Goal: Task Accomplishment & Management: Manage account settings

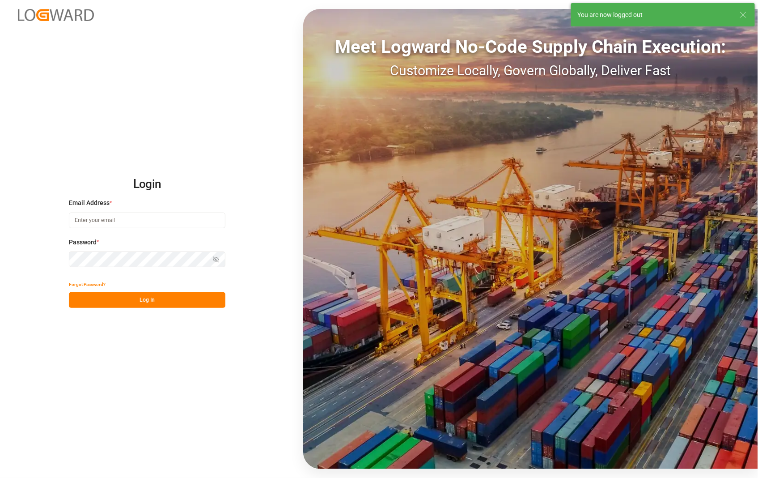
type input "[PERSON_NAME][EMAIL_ADDRESS][DOMAIN_NAME]"
click at [144, 300] on button "Log In" at bounding box center [147, 300] width 157 height 16
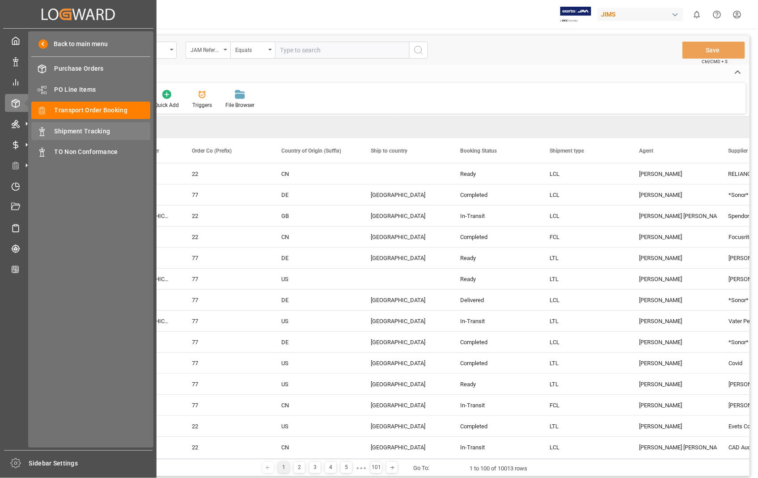
click at [86, 127] on span "Shipment Tracking" at bounding box center [103, 131] width 96 height 9
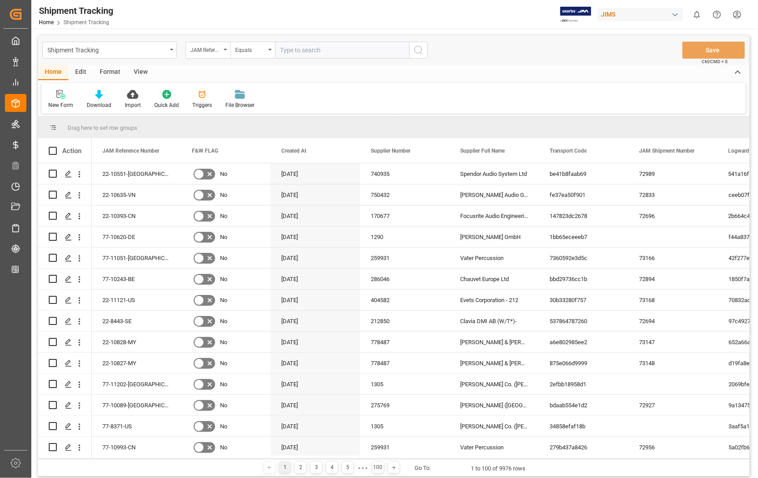
click at [350, 48] on input "text" at bounding box center [342, 50] width 134 height 17
paste input "22-9933-[GEOGRAPHIC_DATA]"
type input "22-9933-[GEOGRAPHIC_DATA]"
click at [419, 48] on icon "search button" at bounding box center [418, 50] width 11 height 11
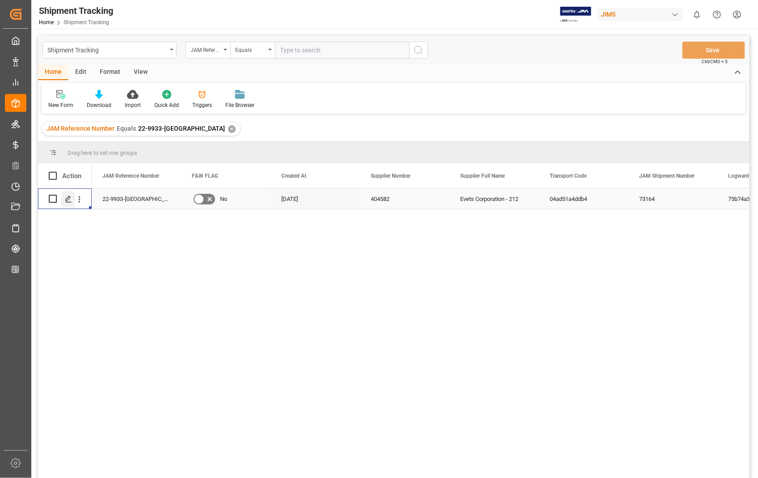
click at [70, 199] on icon "Press SPACE to select this row." at bounding box center [68, 198] width 7 height 7
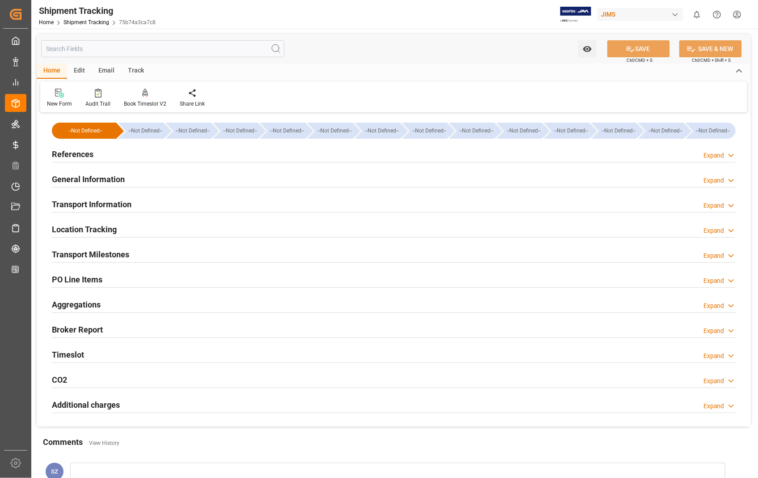
type input "04-07-2025"
click at [72, 157] on h2 "References" at bounding box center [73, 154] width 42 height 12
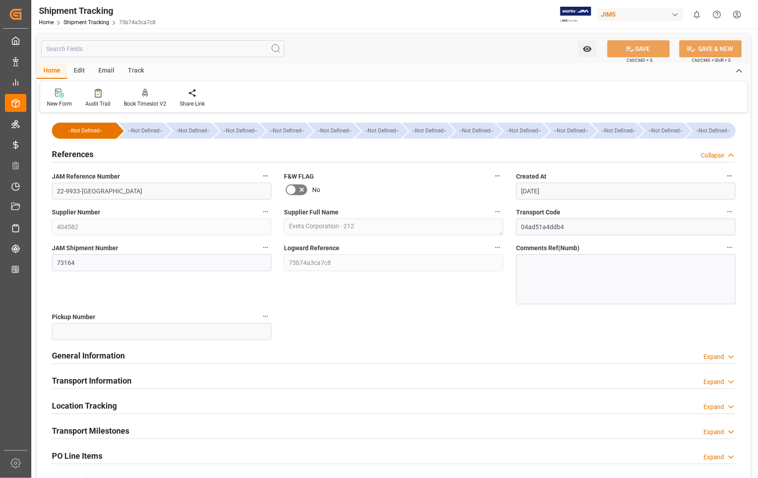
click at [103, 432] on h2 "Transport Milestones" at bounding box center [90, 430] width 77 height 12
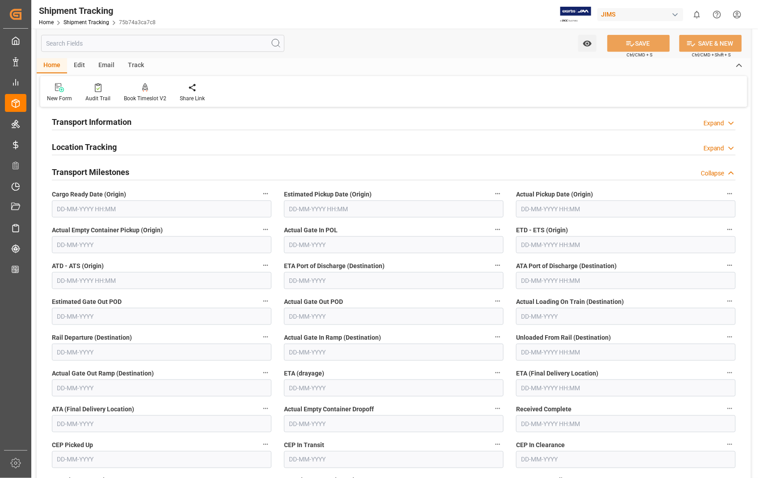
scroll to position [248, 0]
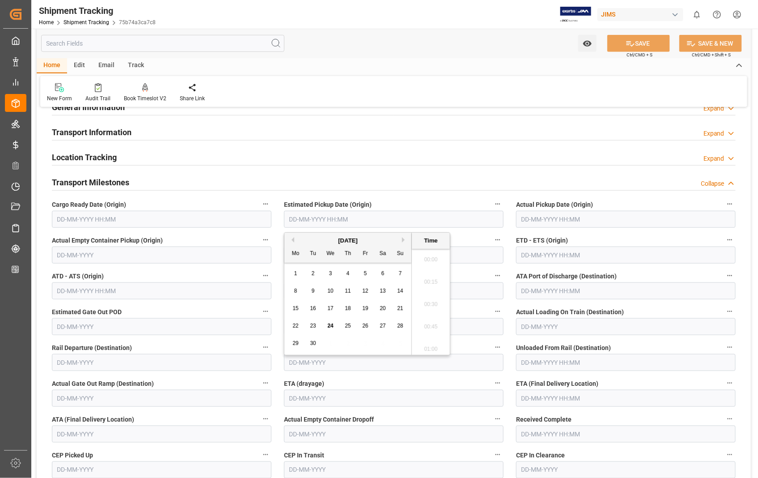
click at [367, 221] on input "text" at bounding box center [394, 219] width 220 height 17
click at [314, 325] on span "23" at bounding box center [313, 325] width 6 height 6
type input "23-09-2025 00:00"
click at [613, 215] on input "text" at bounding box center [626, 219] width 220 height 17
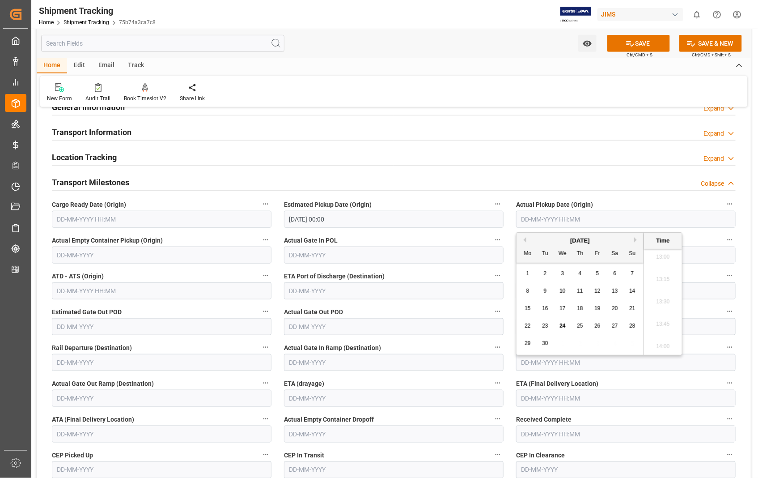
click at [543, 328] on span "23" at bounding box center [545, 325] width 6 height 6
type input "23-09-2025 00:00"
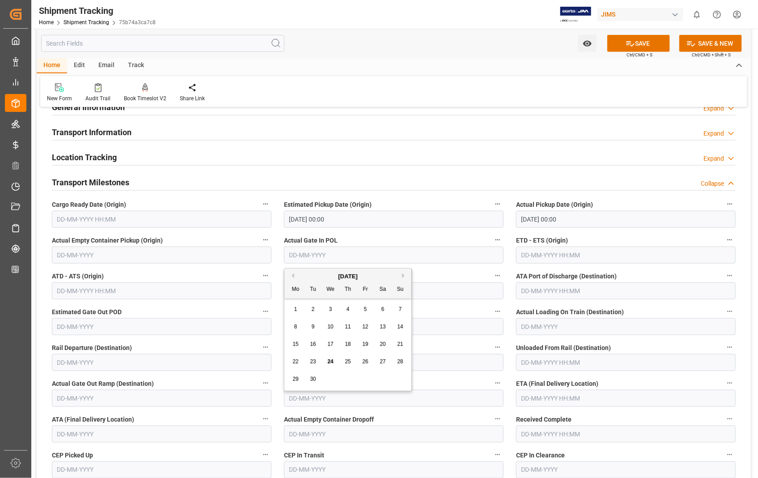
click at [373, 254] on input "text" at bounding box center [394, 254] width 220 height 17
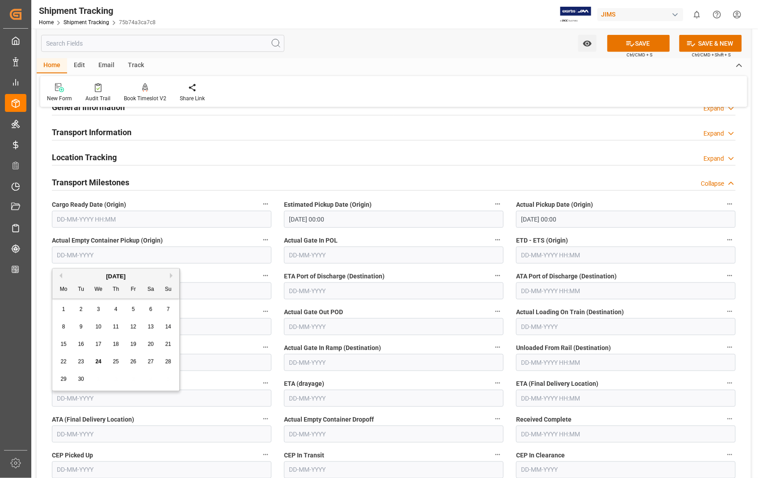
click at [144, 261] on input "text" at bounding box center [162, 254] width 220 height 17
click at [578, 257] on input "text" at bounding box center [626, 254] width 220 height 17
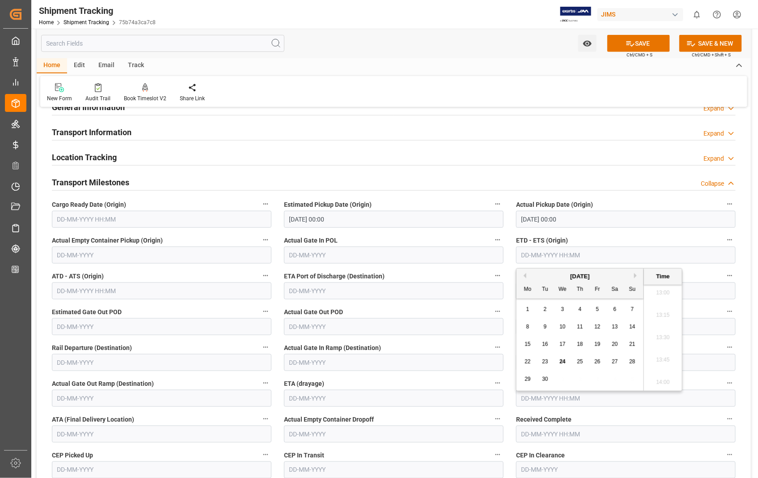
click at [546, 364] on span "23" at bounding box center [545, 361] width 6 height 6
type input "23-09-2025 00:00"
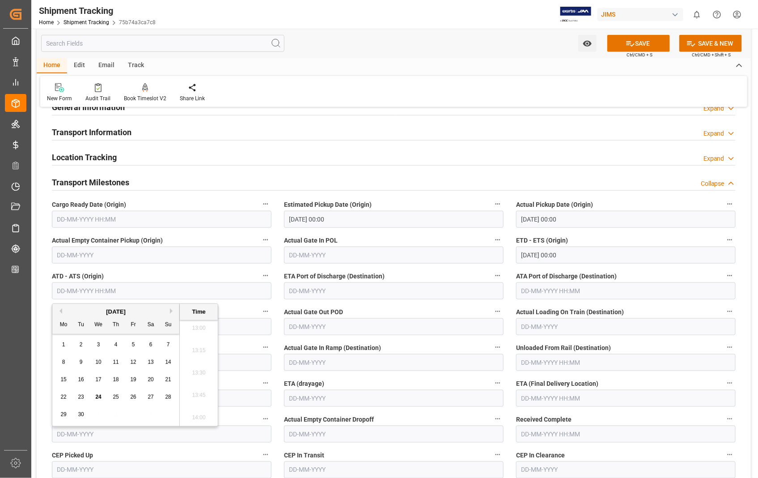
click at [209, 289] on input "text" at bounding box center [162, 290] width 220 height 17
click at [84, 395] on span "23" at bounding box center [81, 397] width 6 height 6
type input "23-09-2025 00:00"
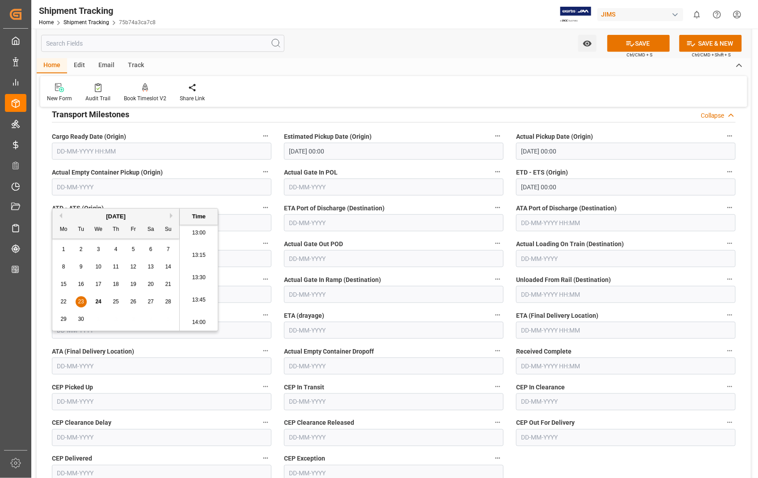
scroll to position [397, 0]
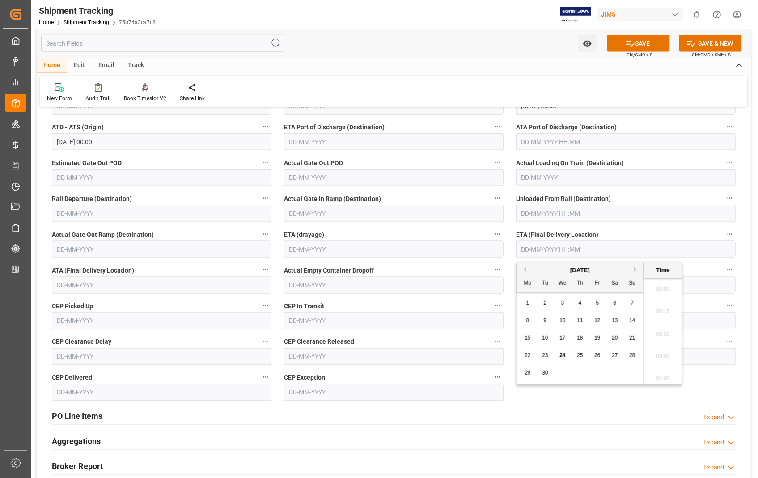
click at [587, 247] on input "text" at bounding box center [626, 249] width 220 height 17
click at [635, 269] on button "Next Month" at bounding box center [636, 269] width 5 height 5
click at [563, 305] on span "1" at bounding box center [562, 303] width 3 height 6
type input "[DATE] 00:00"
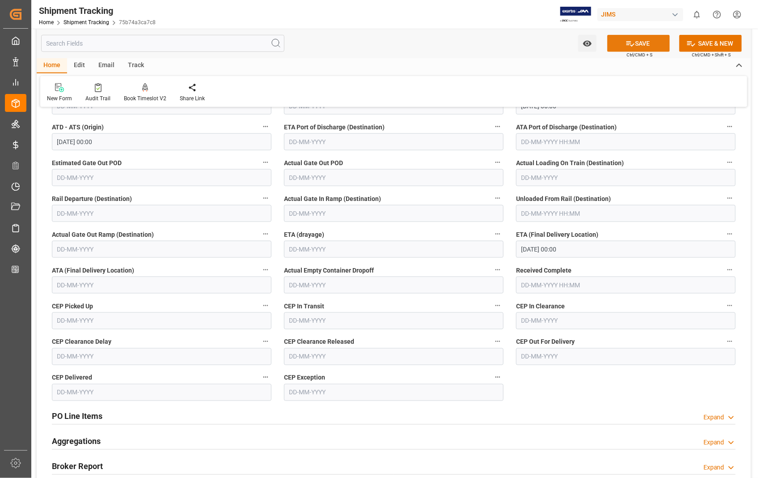
click at [643, 48] on button "SAVE" at bounding box center [638, 43] width 63 height 17
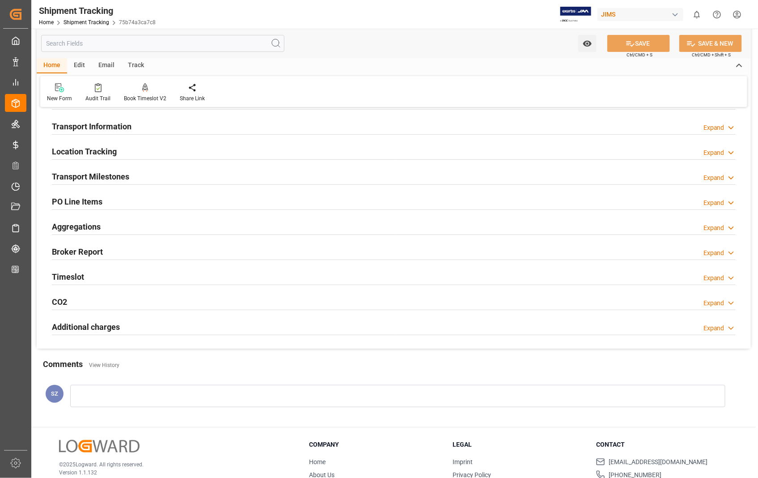
scroll to position [29, 0]
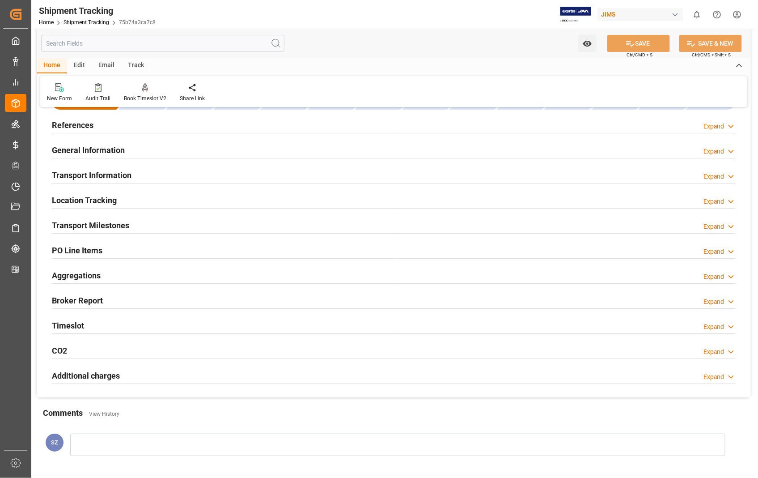
click at [106, 176] on h2 "Transport Information" at bounding box center [92, 175] width 80 height 12
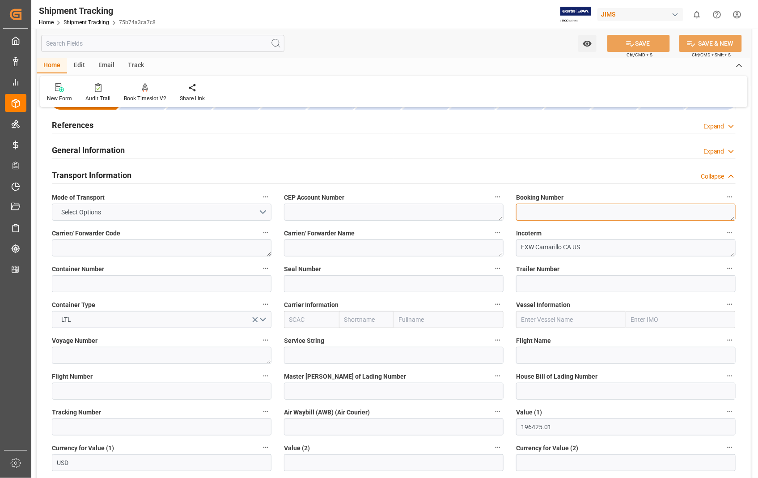
click at [530, 212] on textarea at bounding box center [626, 212] width 220 height 17
paste textarea "8143439216"
type textarea "8143439216"
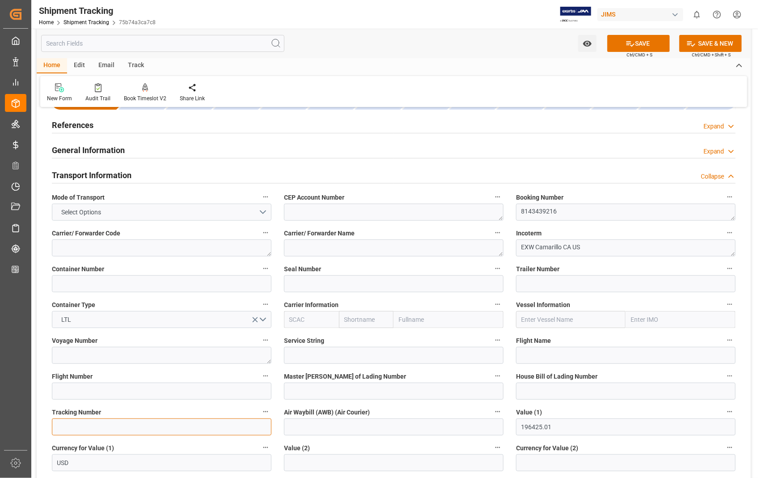
click at [103, 428] on input at bounding box center [162, 426] width 220 height 17
paste input "8143439216"
type input "8143439216"
click at [652, 44] on button "SAVE" at bounding box center [638, 43] width 63 height 17
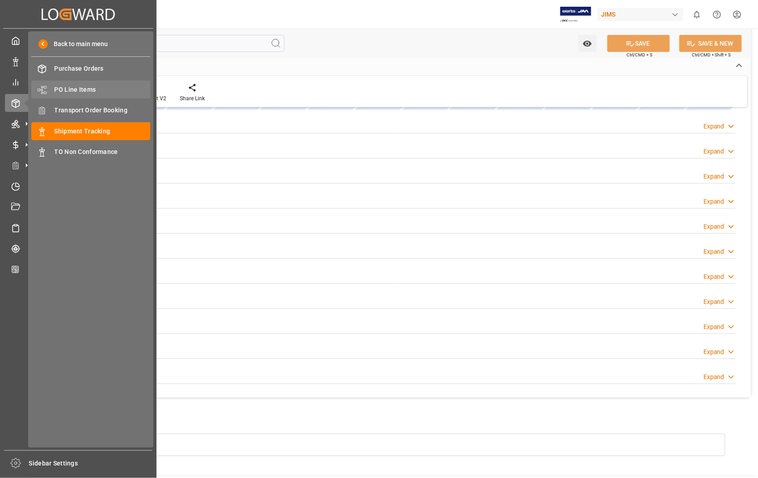
click at [63, 89] on span "PO Line Items" at bounding box center [103, 89] width 96 height 9
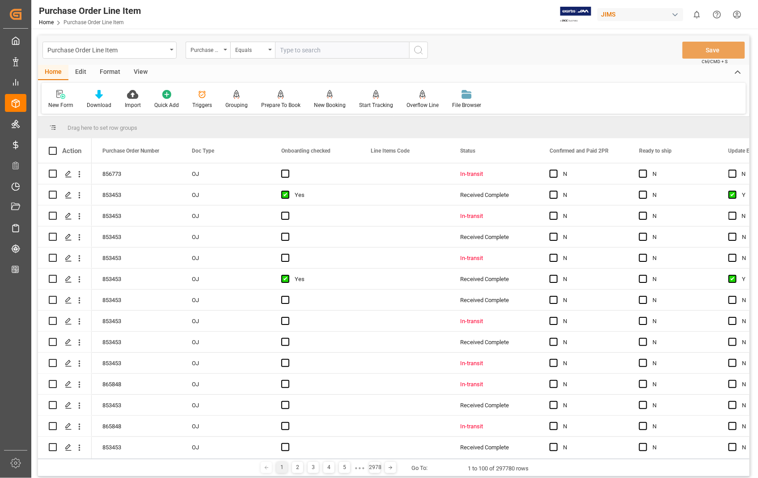
click at [349, 53] on input "text" at bounding box center [342, 50] width 134 height 17
click at [352, 49] on input "text" at bounding box center [342, 50] width 134 height 17
type input "856773"
click at [423, 51] on icon "search button" at bounding box center [418, 50] width 11 height 11
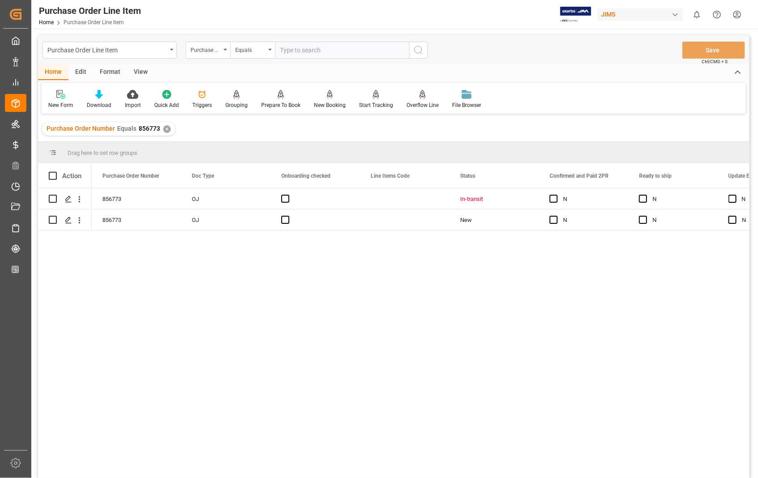
click at [137, 70] on div "View" at bounding box center [140, 72] width 27 height 15
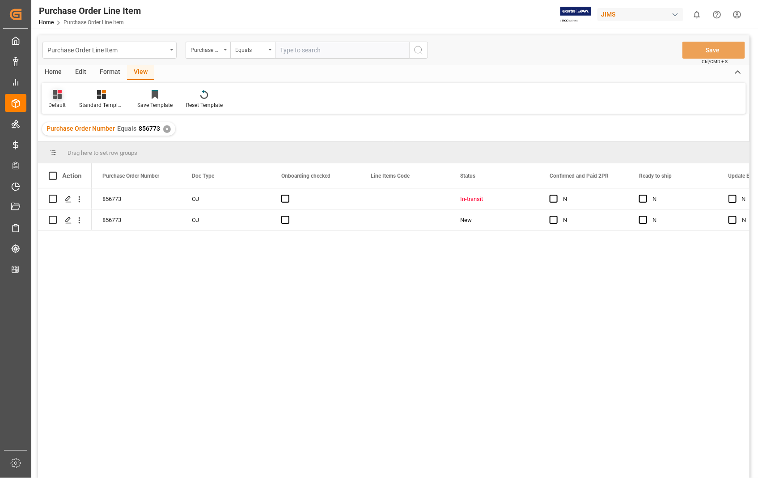
click at [56, 103] on div "Default" at bounding box center [56, 105] width 17 height 8
click at [60, 140] on div "Sophia setting." at bounding box center [92, 144] width 78 height 9
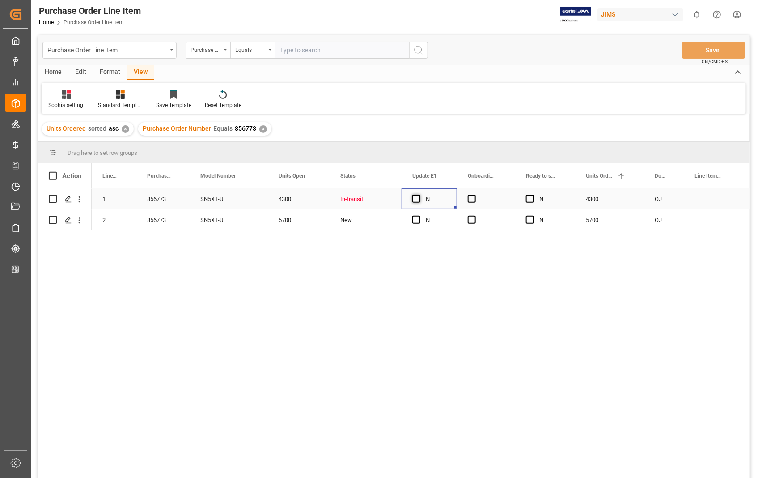
click at [415, 199] on span "Press SPACE to select this row." at bounding box center [416, 199] width 8 height 8
click at [419, 195] on input "Press SPACE to select this row." at bounding box center [419, 195] width 0 height 0
click at [474, 199] on span "Press SPACE to select this row." at bounding box center [472, 199] width 8 height 8
click at [475, 195] on input "Press SPACE to select this row." at bounding box center [475, 195] width 0 height 0
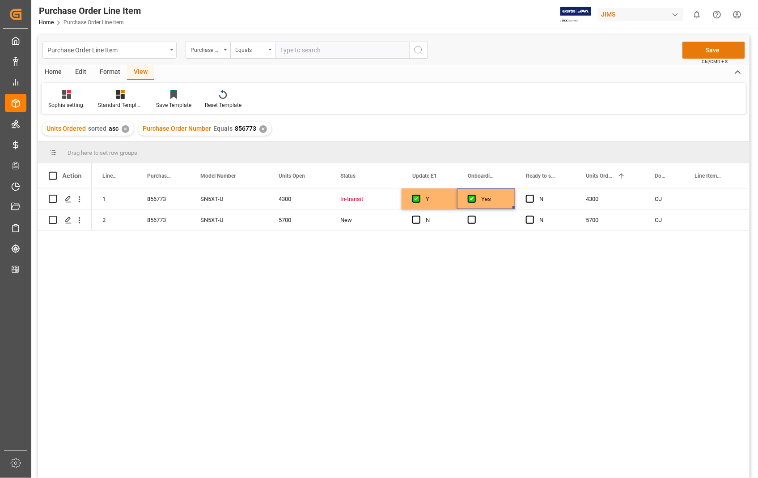
click at [720, 48] on button "Save" at bounding box center [714, 50] width 63 height 17
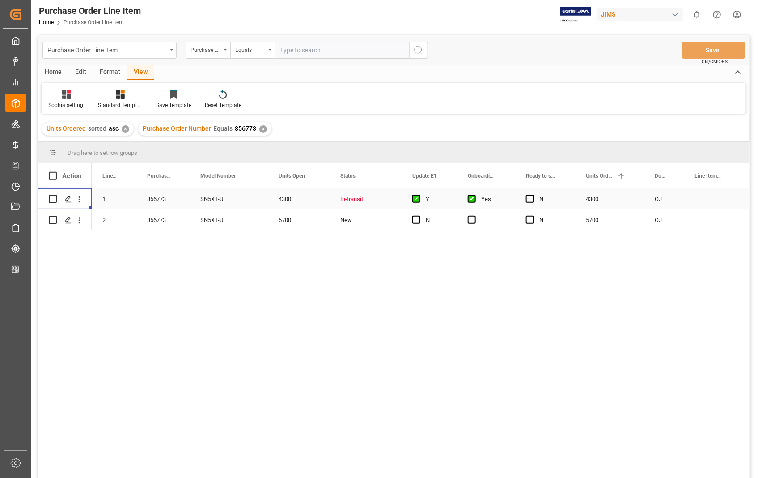
click at [57, 200] on div "Press SPACE to select this row." at bounding box center [65, 199] width 32 height 20
click at [53, 198] on input "Press Space to toggle row selection (unchecked)" at bounding box center [53, 199] width 8 height 8
checkbox input "true"
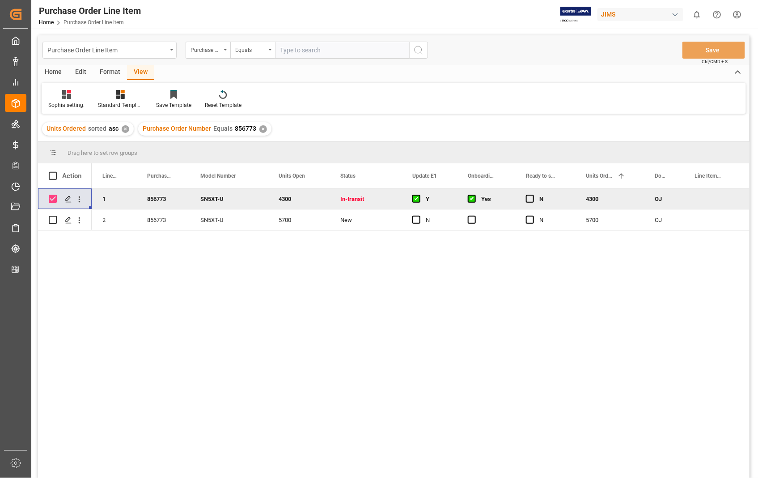
click at [58, 73] on div "Home" at bounding box center [53, 72] width 30 height 15
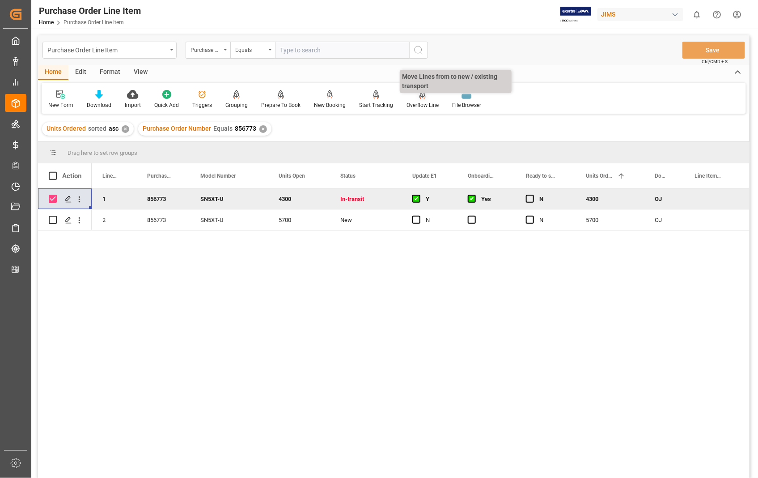
click at [422, 104] on div "Overflow Line" at bounding box center [423, 105] width 32 height 8
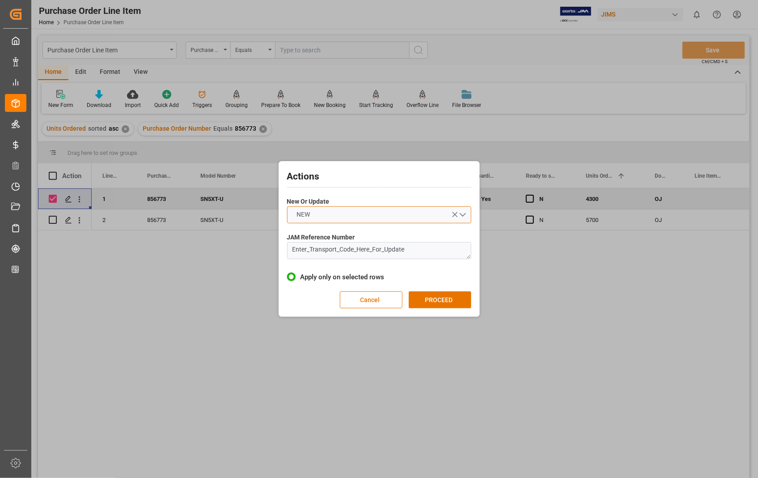
click at [466, 215] on button "NEW" at bounding box center [379, 214] width 184 height 17
click at [389, 237] on div "UPDATE" at bounding box center [379, 235] width 183 height 19
drag, startPoint x: 419, startPoint y: 254, endPoint x: 289, endPoint y: 254, distance: 129.7
click at [289, 254] on textarea "Enter_Transport_Code_Here_For_Update" at bounding box center [379, 250] width 184 height 17
paste textarea "22-9933-[GEOGRAPHIC_DATA]"
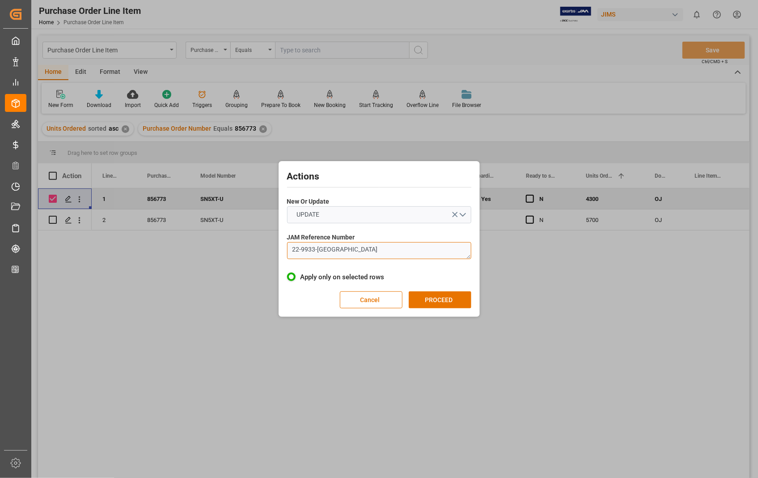
drag, startPoint x: 328, startPoint y: 249, endPoint x: 287, endPoint y: 250, distance: 40.7
click at [287, 250] on textarea "22-9933-[GEOGRAPHIC_DATA]" at bounding box center [379, 250] width 184 height 17
type textarea "22-9933-[GEOGRAPHIC_DATA]"
click at [446, 298] on button "PROCEED" at bounding box center [440, 299] width 63 height 17
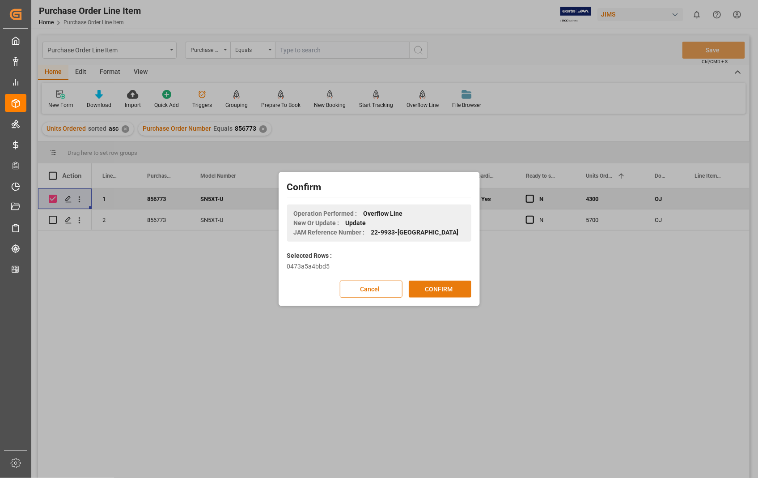
click at [430, 288] on button "CONFIRM" at bounding box center [440, 288] width 63 height 17
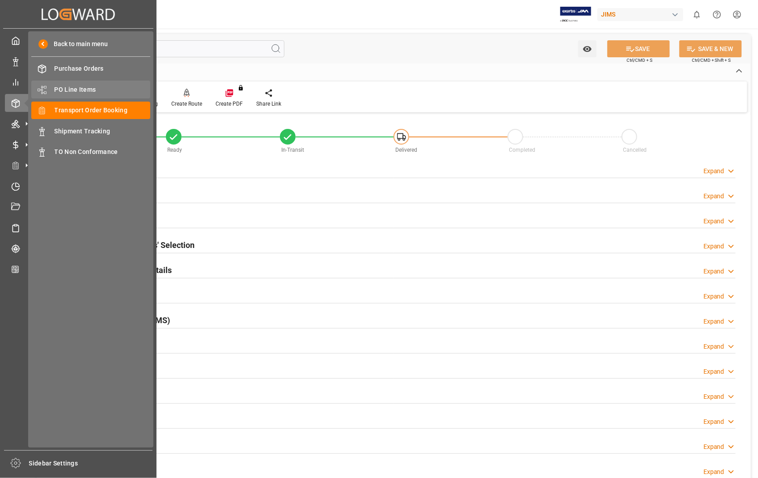
click at [97, 88] on span "PO Line Items" at bounding box center [103, 89] width 96 height 9
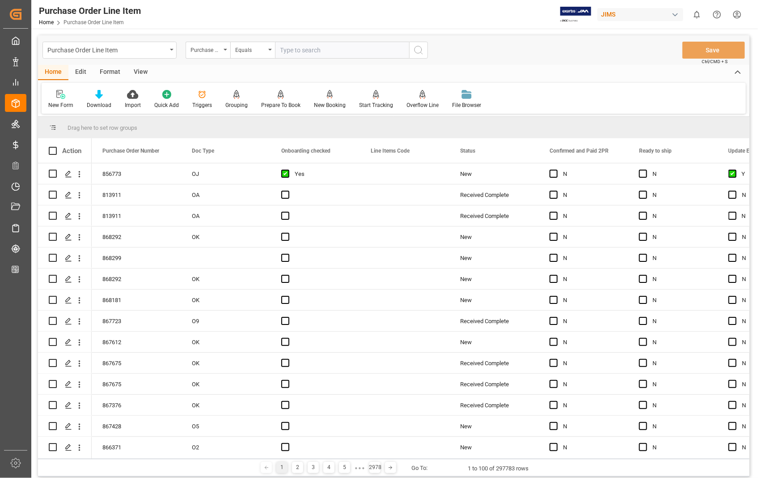
click at [360, 46] on input "text" at bounding box center [342, 50] width 134 height 17
type input "853453"
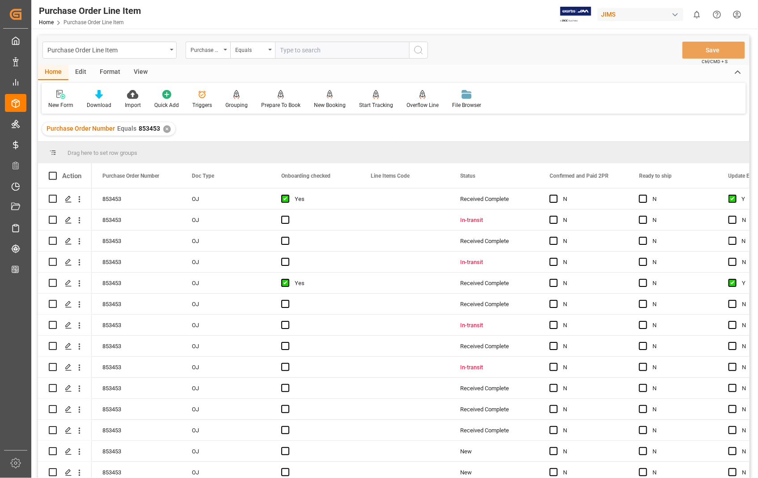
drag, startPoint x: 324, startPoint y: 63, endPoint x: 321, endPoint y: 54, distance: 9.6
click at [324, 61] on div "Purchase Order Line Item Purchase Order Number Equals Save Ctrl/CMD + S" at bounding box center [394, 50] width 712 height 30
click at [324, 48] on input "text" at bounding box center [342, 50] width 134 height 17
type input "853453"
click at [420, 51] on icon "search button" at bounding box center [418, 50] width 11 height 11
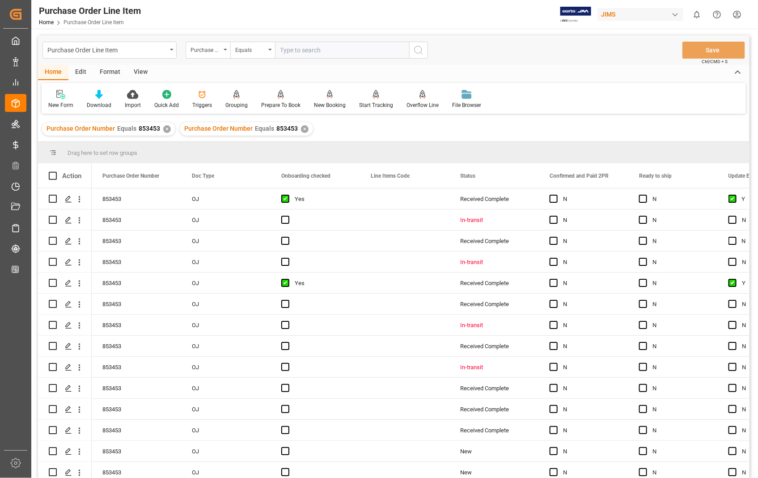
click at [145, 75] on div "View" at bounding box center [140, 72] width 27 height 15
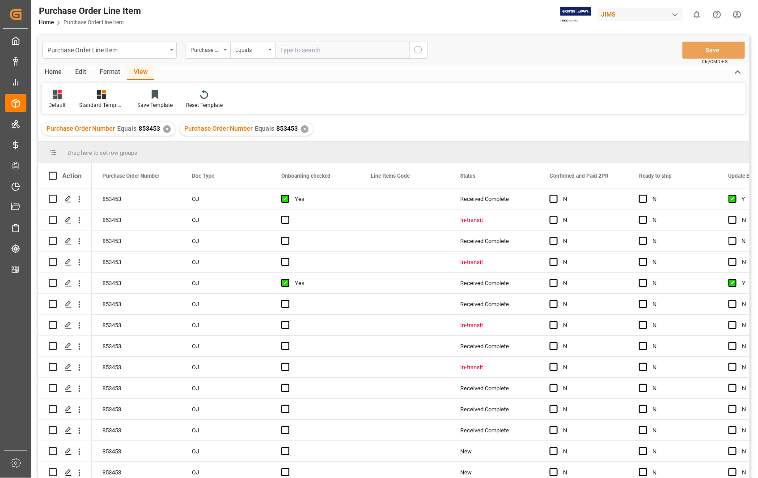
click at [57, 98] on icon at bounding box center [57, 94] width 9 height 9
click at [71, 145] on div "Sophia setting." at bounding box center [92, 144] width 78 height 9
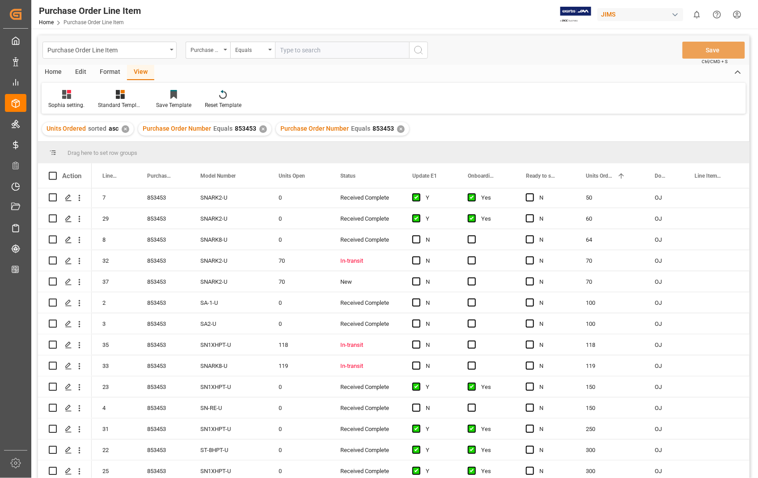
scroll to position [149, 0]
click at [414, 344] on span "Press SPACE to select this row." at bounding box center [416, 344] width 8 height 8
click at [419, 340] on input "Press SPACE to select this row." at bounding box center [419, 340] width 0 height 0
click at [468, 344] on span "Press SPACE to select this row." at bounding box center [472, 344] width 8 height 8
click at [475, 340] on input "Press SPACE to select this row." at bounding box center [475, 340] width 0 height 0
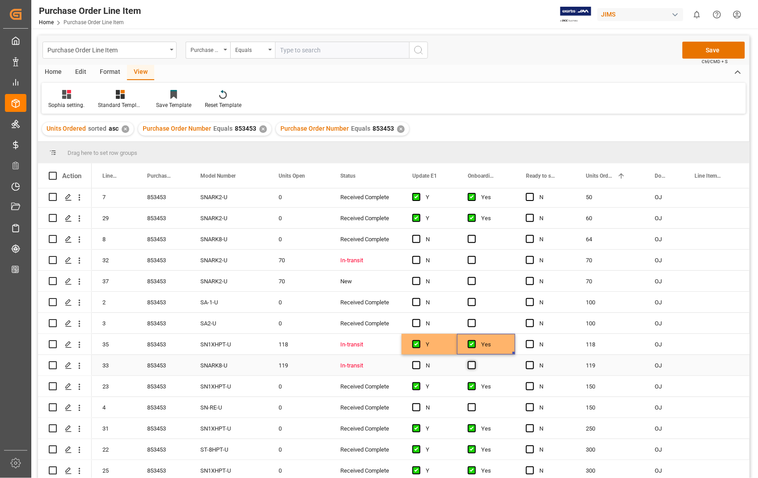
click at [471, 365] on span "Press SPACE to select this row." at bounding box center [472, 365] width 8 height 8
click at [475, 361] on input "Press SPACE to select this row." at bounding box center [475, 361] width 0 height 0
click at [416, 364] on span "Press SPACE to select this row." at bounding box center [416, 365] width 8 height 8
click at [419, 361] on input "Press SPACE to select this row." at bounding box center [419, 361] width 0 height 0
click at [415, 261] on span "Press SPACE to select this row." at bounding box center [416, 260] width 8 height 8
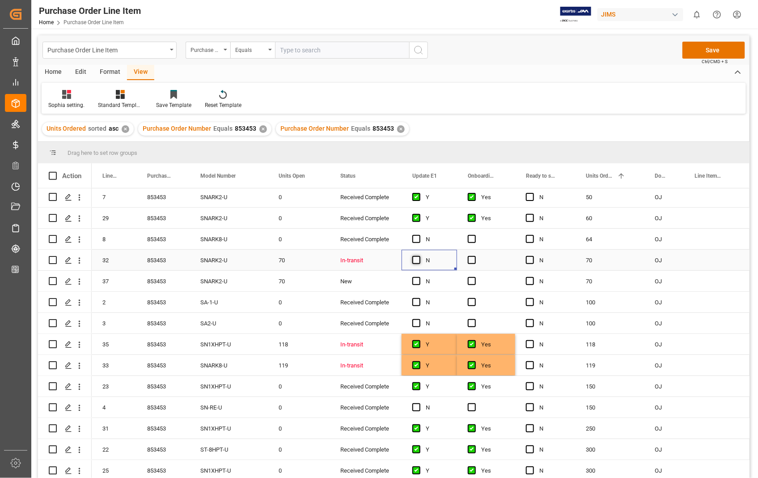
click at [419, 256] on input "Press SPACE to select this row." at bounding box center [419, 256] width 0 height 0
click at [470, 261] on span "Press SPACE to select this row." at bounding box center [472, 260] width 8 height 8
click at [475, 256] on input "Press SPACE to select this row." at bounding box center [475, 256] width 0 height 0
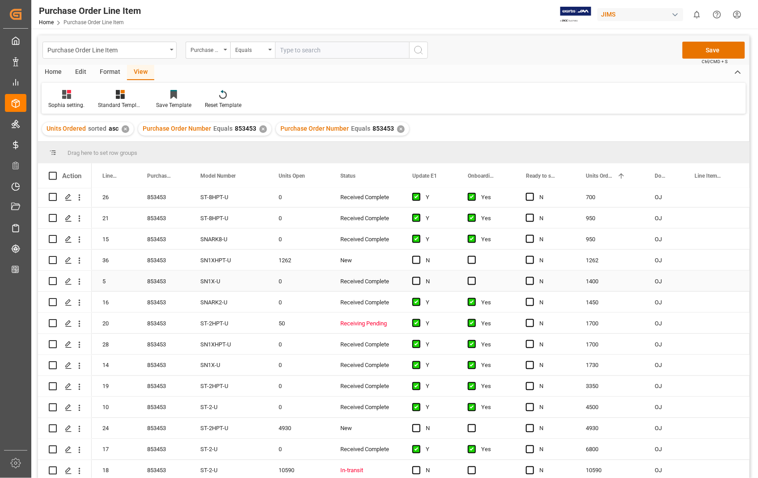
scroll to position [509, 0]
click at [416, 469] on span "Press SPACE to select this row." at bounding box center [416, 470] width 8 height 8
click at [419, 466] on input "Press SPACE to select this row." at bounding box center [419, 466] width 0 height 0
click at [470, 468] on span "Press SPACE to select this row." at bounding box center [472, 470] width 8 height 8
click at [475, 466] on input "Press SPACE to select this row." at bounding box center [475, 466] width 0 height 0
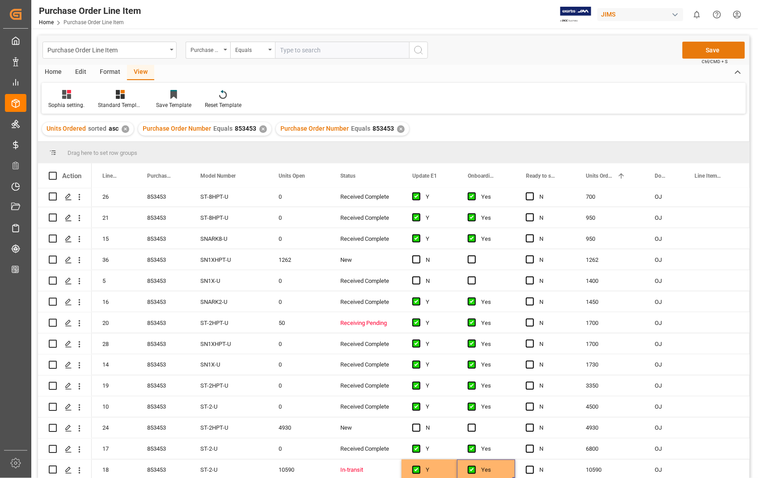
click at [709, 45] on button "Save" at bounding box center [714, 50] width 63 height 17
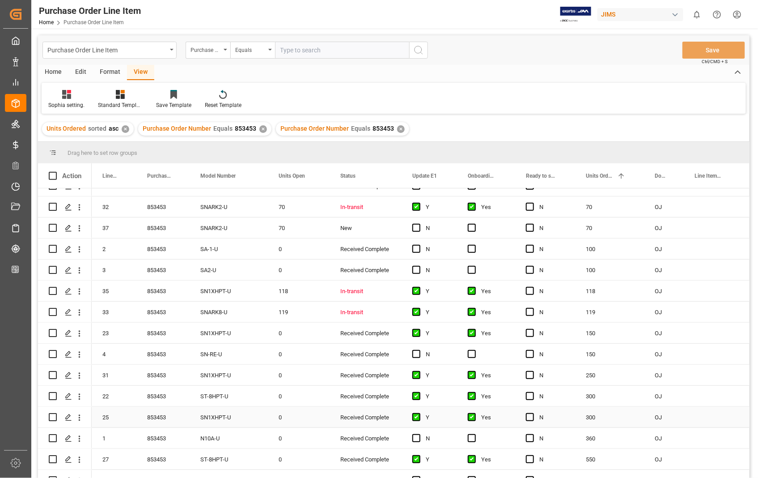
scroll to position [161, 0]
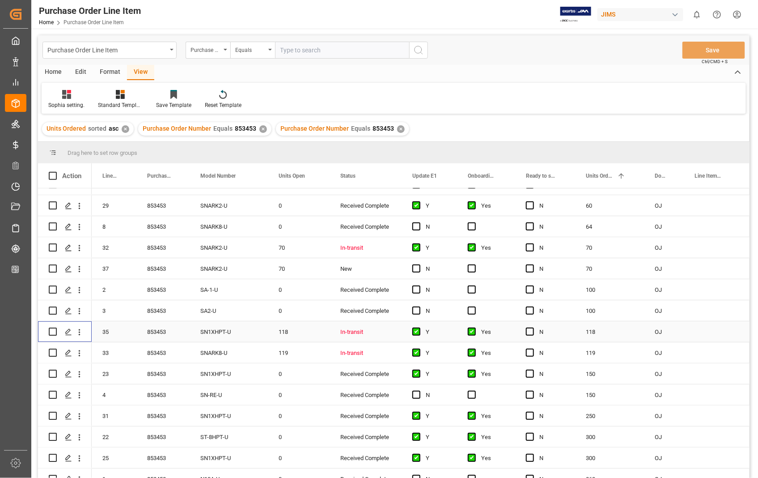
click at [49, 330] on input "Press Space to toggle row selection (unchecked)" at bounding box center [53, 331] width 8 height 8
checkbox input "true"
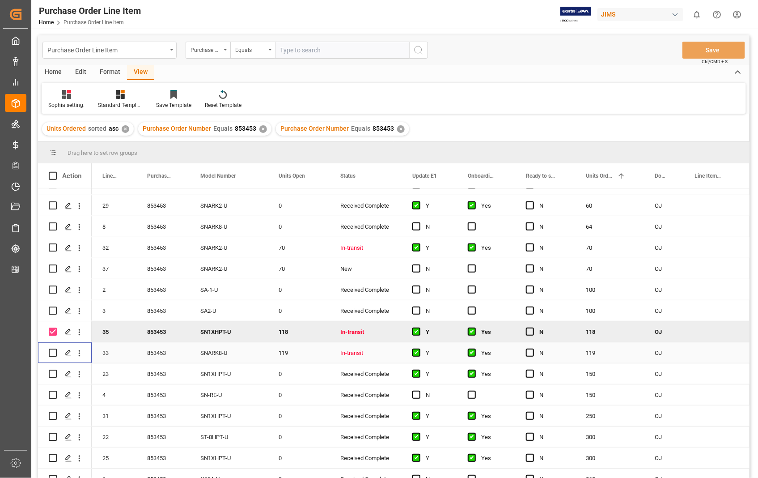
click at [55, 350] on input "Press Space to toggle row selection (unchecked)" at bounding box center [53, 352] width 8 height 8
checkbox input "true"
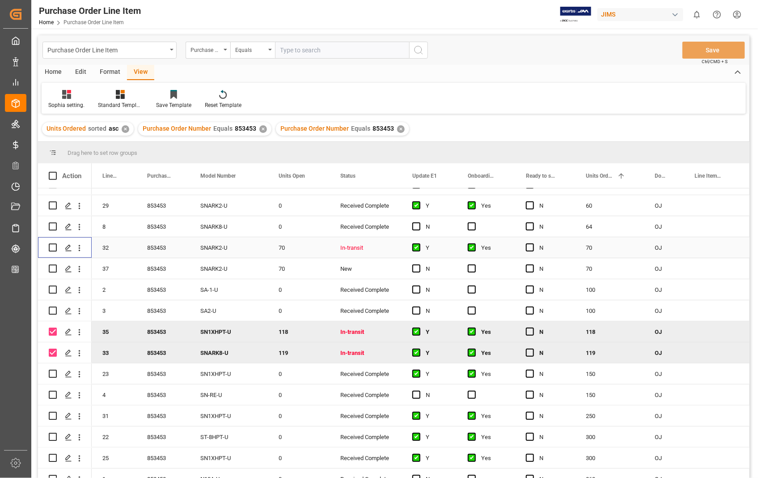
click at [51, 247] on input "Press Space to toggle row selection (unchecked)" at bounding box center [53, 247] width 8 height 8
checkbox input "true"
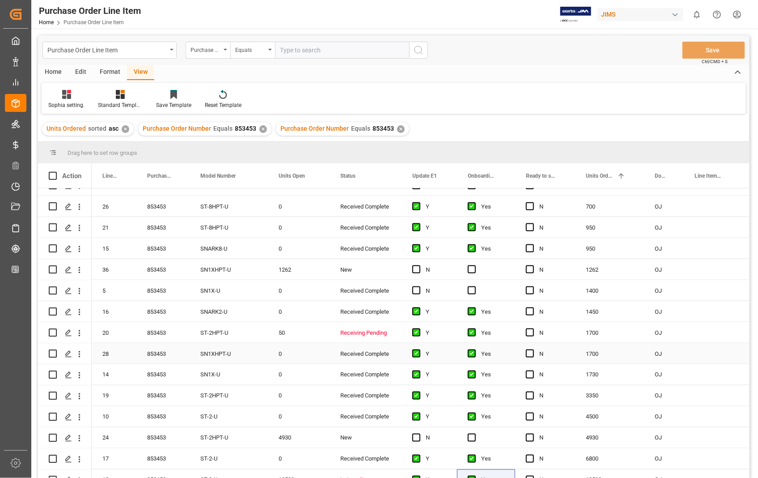
scroll to position [509, 0]
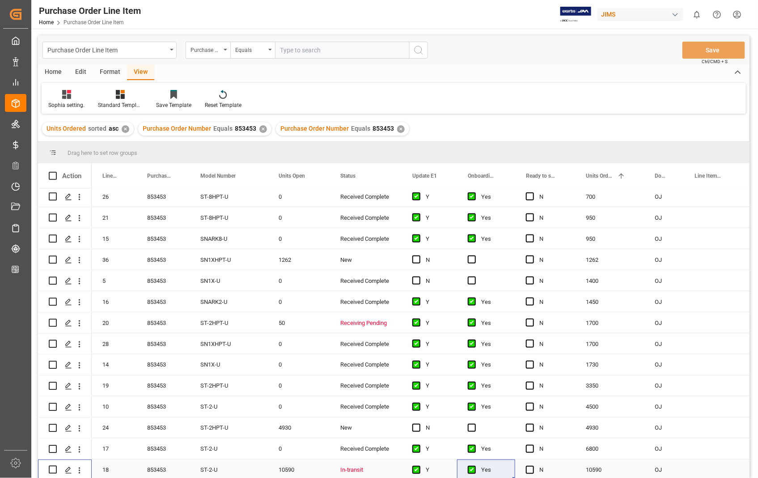
click at [51, 466] on input "Press Space to toggle row selection (unchecked)" at bounding box center [53, 470] width 8 height 8
checkbox input "true"
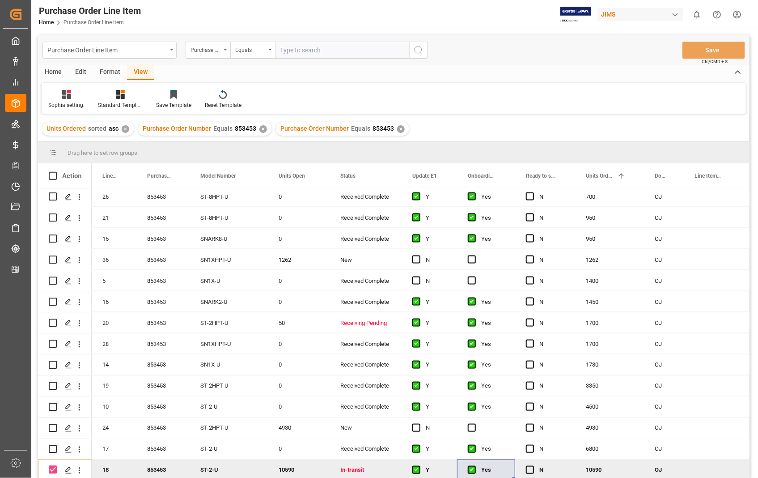
click at [55, 74] on div "Home" at bounding box center [53, 72] width 30 height 15
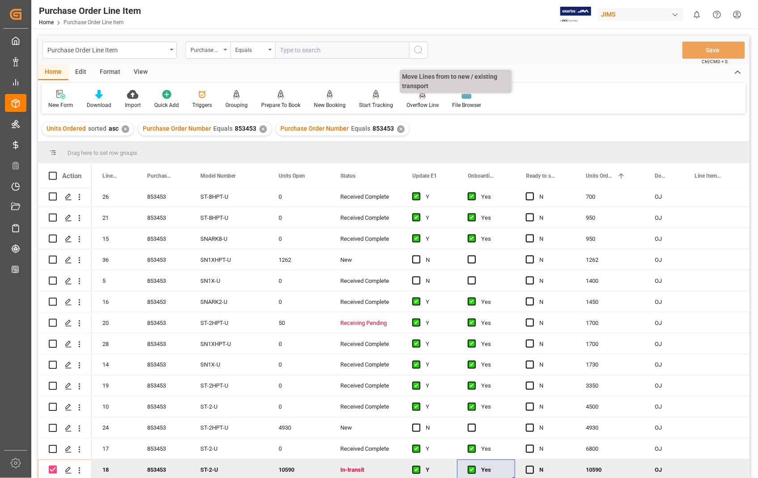
click at [415, 102] on div "Overflow Line" at bounding box center [423, 105] width 32 height 8
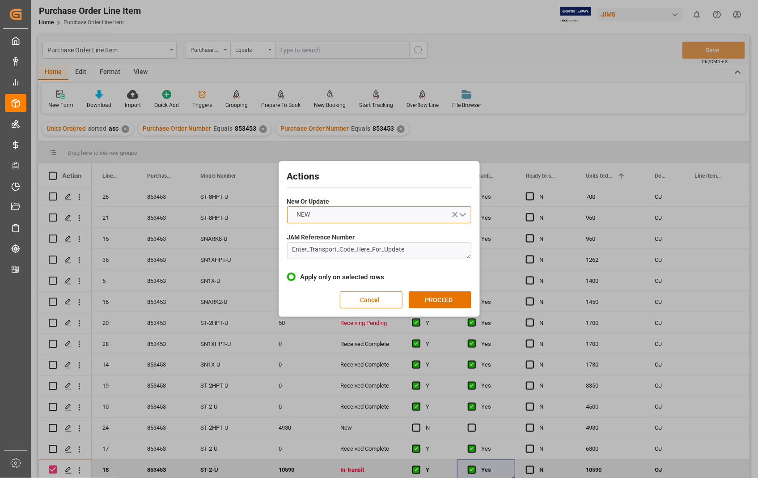
click at [464, 215] on button "NEW" at bounding box center [379, 214] width 184 height 17
click at [333, 235] on div "UPDATE" at bounding box center [379, 235] width 183 height 19
drag, startPoint x: 409, startPoint y: 246, endPoint x: 275, endPoint y: 248, distance: 134.2
click at [275, 248] on div "Actions New Or Update UPDATE JAM Reference Number Enter_Transport_Code_Here_For…" at bounding box center [379, 239] width 758 height 478
drag, startPoint x: 412, startPoint y: 245, endPoint x: 280, endPoint y: 247, distance: 132.9
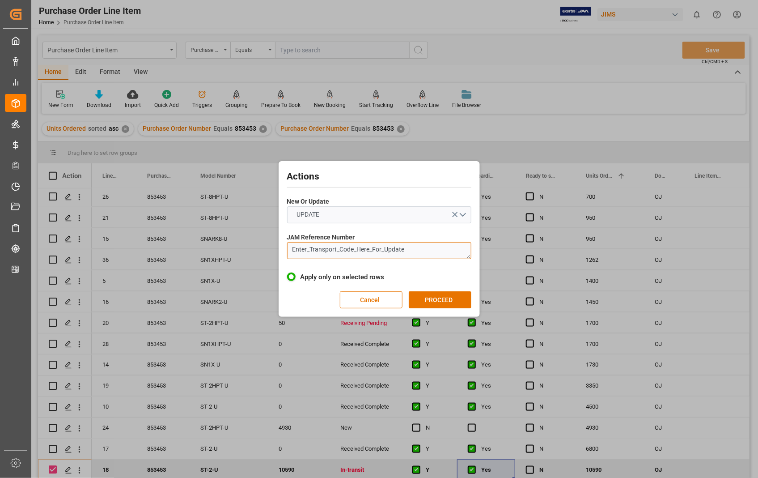
click at [280, 247] on div "Actions New Or Update UPDATE JAM Reference Number Enter_Transport_Code_Here_For…" at bounding box center [379, 239] width 201 height 156
paste textarea "22-9933-[GEOGRAPHIC_DATA]"
type textarea "22-9933-[GEOGRAPHIC_DATA]"
click at [431, 298] on button "PROCEED" at bounding box center [440, 299] width 63 height 17
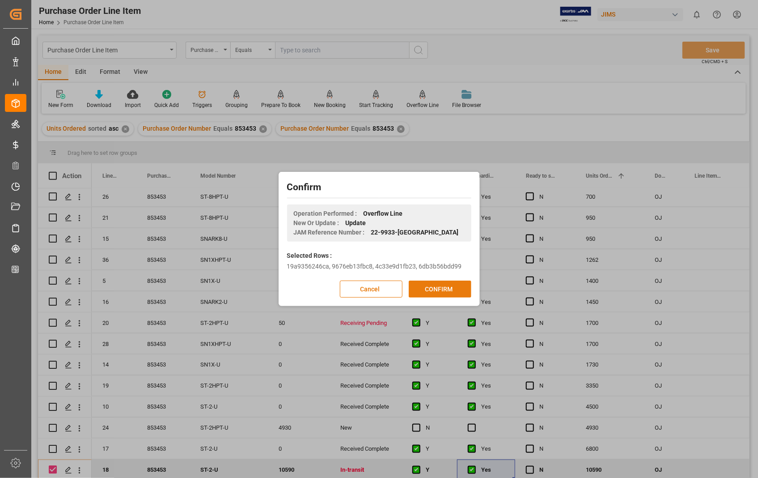
click at [441, 287] on button "CONFIRM" at bounding box center [440, 288] width 63 height 17
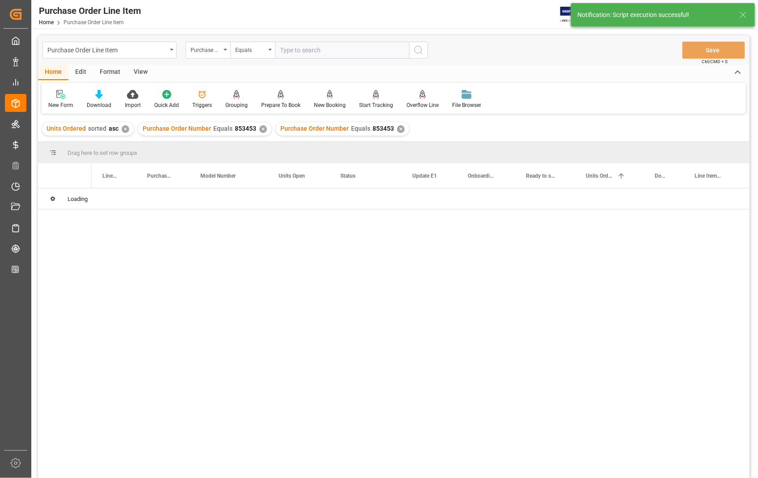
scroll to position [0, 0]
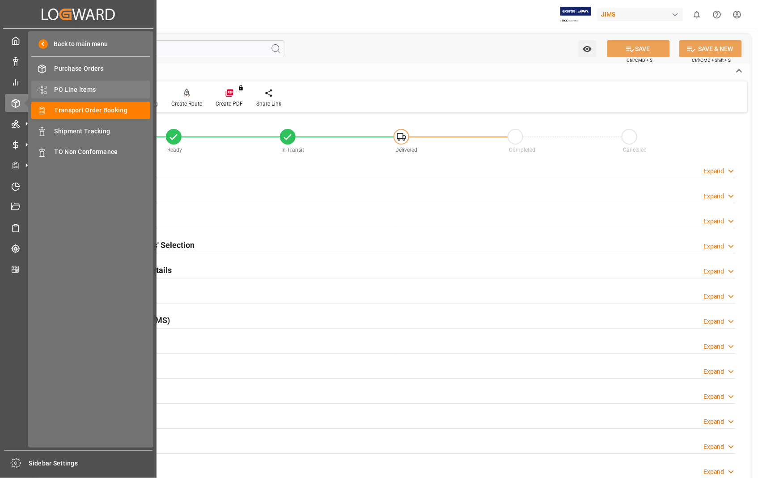
click at [82, 86] on span "PO Line Items" at bounding box center [103, 89] width 96 height 9
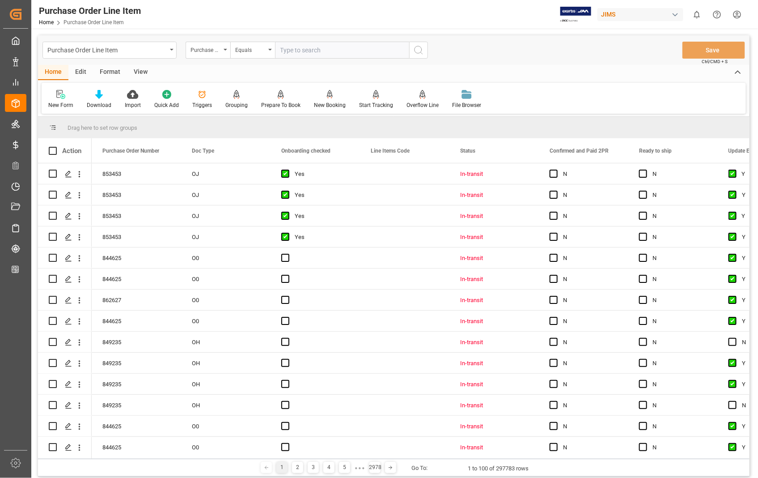
click at [346, 54] on input "text" at bounding box center [342, 50] width 134 height 17
type input "865848"
click at [419, 50] on icon "search button" at bounding box center [418, 50] width 11 height 11
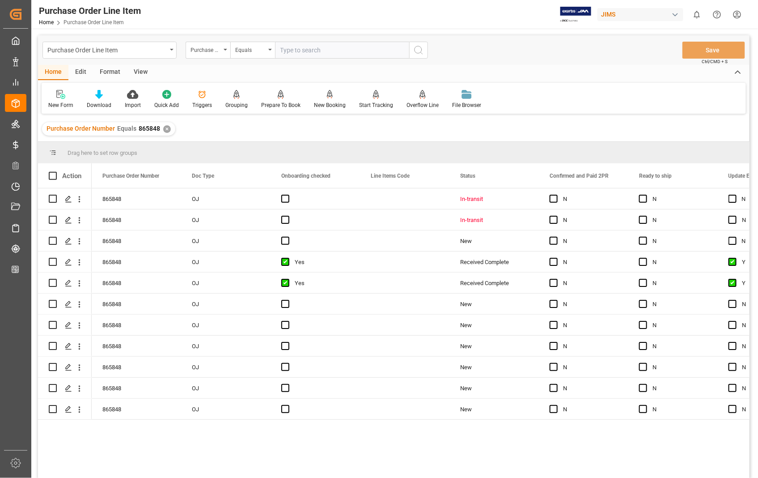
click at [141, 73] on div "View" at bounding box center [140, 72] width 27 height 15
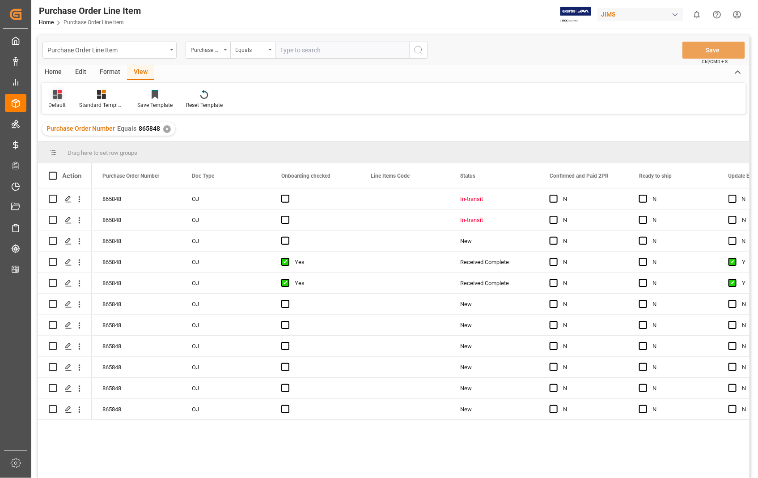
click at [61, 101] on div "Default" at bounding box center [56, 105] width 17 height 8
click at [68, 145] on div "Sophia setting." at bounding box center [92, 144] width 78 height 9
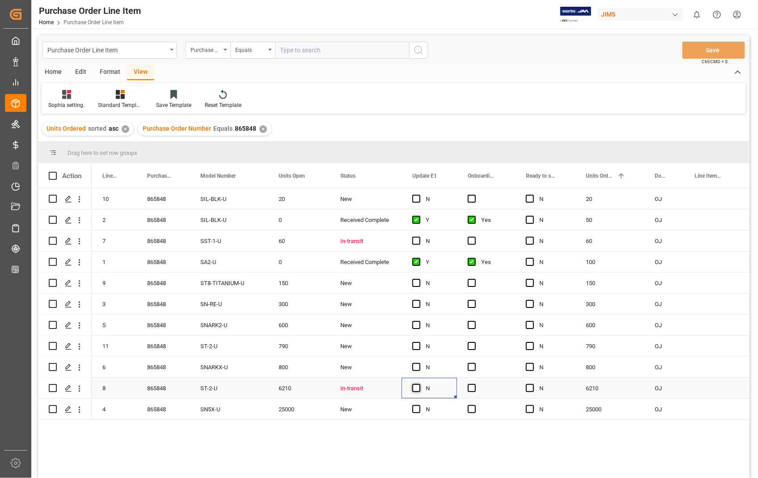
click at [417, 387] on span "Press SPACE to select this row." at bounding box center [416, 388] width 8 height 8
click at [419, 384] on input "Press SPACE to select this row." at bounding box center [419, 384] width 0 height 0
click at [417, 242] on span "Press SPACE to select this row." at bounding box center [416, 241] width 8 height 8
click at [419, 237] on input "Press SPACE to select this row." at bounding box center [419, 237] width 0 height 0
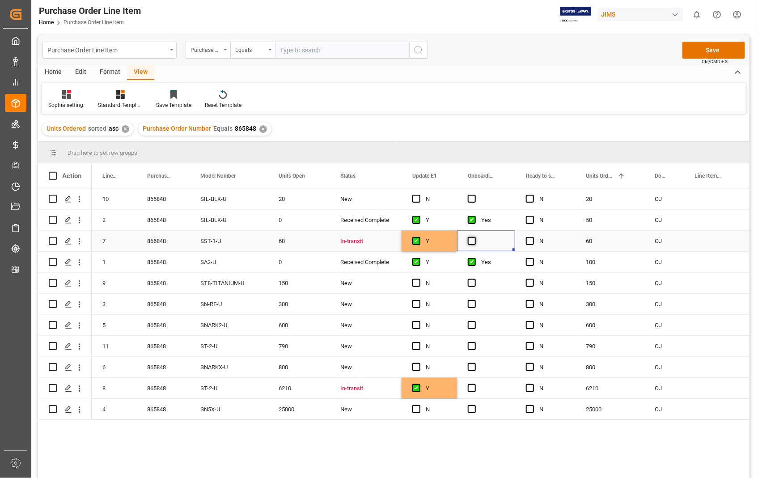
click at [468, 240] on span "Press SPACE to select this row." at bounding box center [472, 241] width 8 height 8
click at [475, 237] on input "Press SPACE to select this row." at bounding box center [475, 237] width 0 height 0
click at [470, 390] on span "Press SPACE to select this row." at bounding box center [472, 388] width 8 height 8
click at [475, 384] on input "Press SPACE to select this row." at bounding box center [475, 384] width 0 height 0
click at [51, 237] on input "Press Space to toggle row selection (unchecked)" at bounding box center [53, 241] width 8 height 8
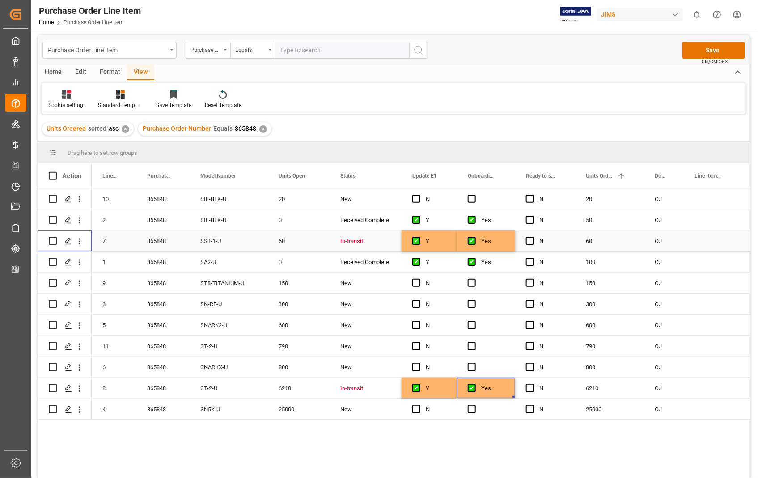
checkbox input "true"
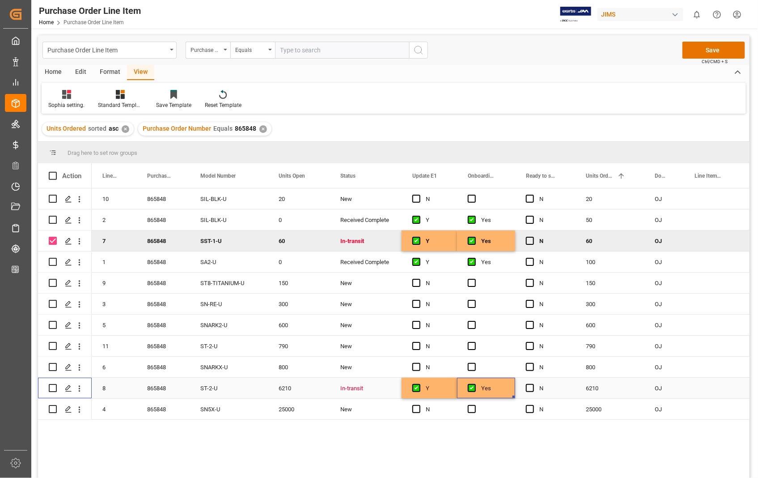
click at [55, 389] on input "Press Space to toggle row selection (unchecked)" at bounding box center [53, 388] width 8 height 8
checkbox input "true"
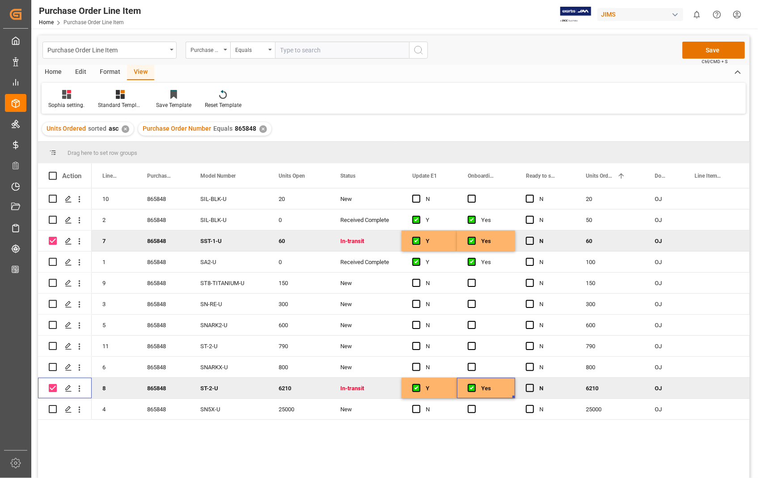
click at [52, 239] on input "Press Space to toggle row selection (checked)" at bounding box center [53, 241] width 8 height 8
checkbox input "false"
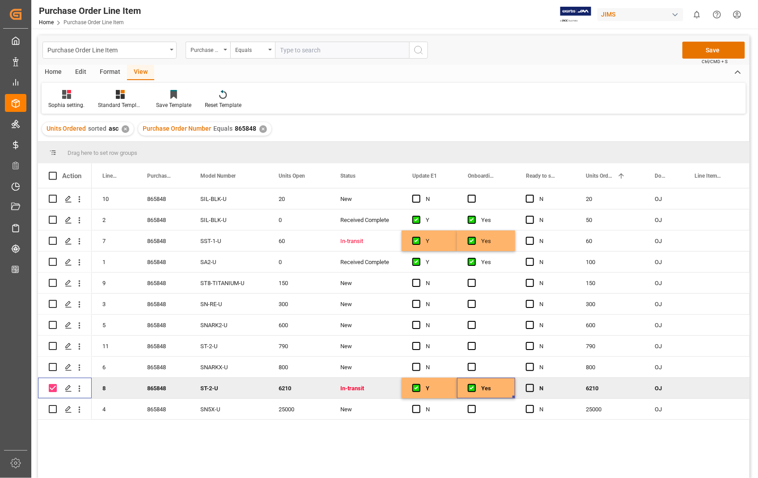
click at [55, 389] on input "Press Space to toggle row selection (checked)" at bounding box center [53, 388] width 8 height 8
checkbox input "false"
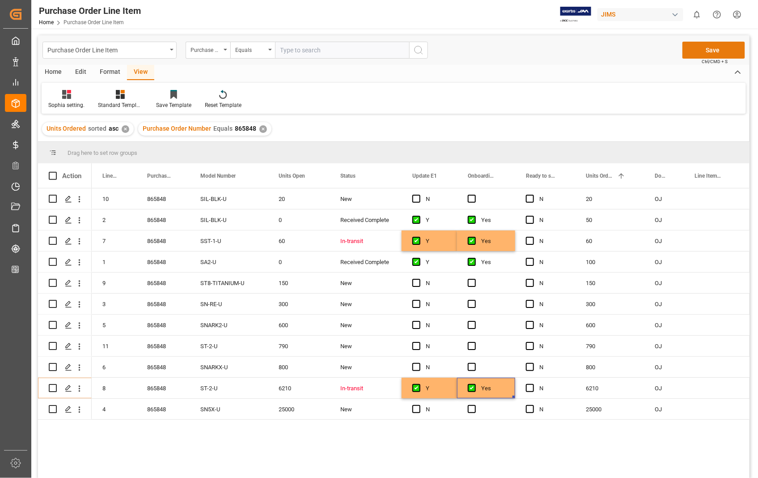
click at [721, 51] on button "Save" at bounding box center [714, 50] width 63 height 17
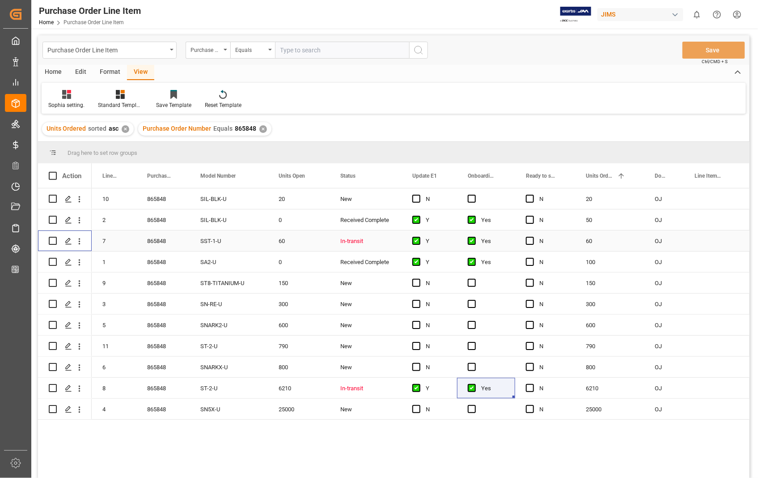
click at [53, 242] on input "Press Space to toggle row selection (unchecked)" at bounding box center [53, 241] width 8 height 8
checkbox input "true"
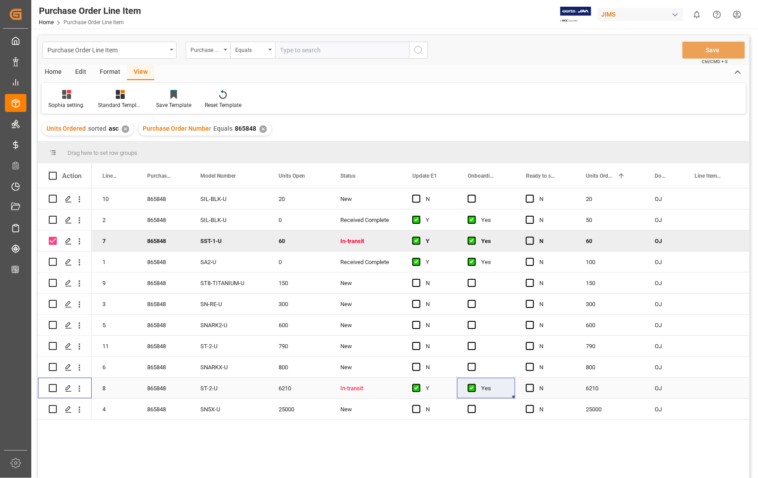
click at [52, 386] on input "Press Space to toggle row selection (unchecked)" at bounding box center [53, 388] width 8 height 8
checkbox input "true"
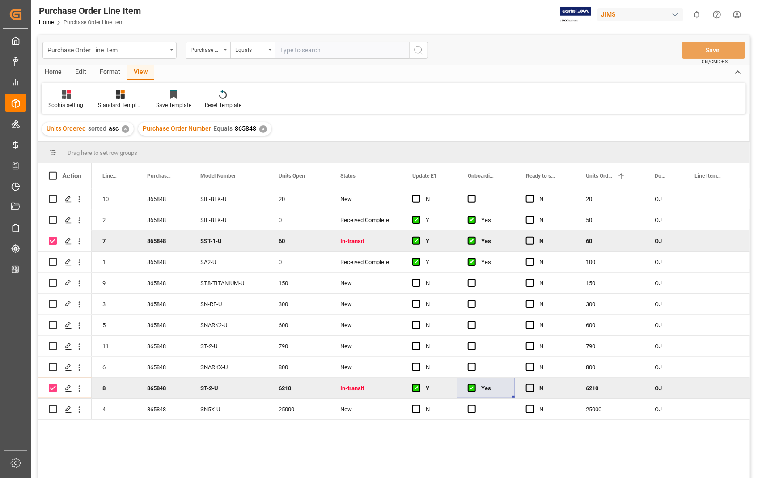
click at [57, 70] on div "Home" at bounding box center [53, 72] width 30 height 15
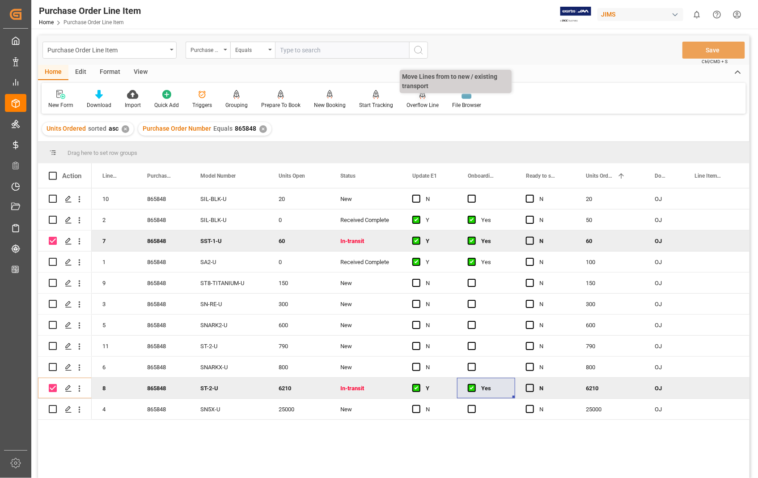
click at [419, 101] on div "Overflow Line" at bounding box center [423, 105] width 32 height 8
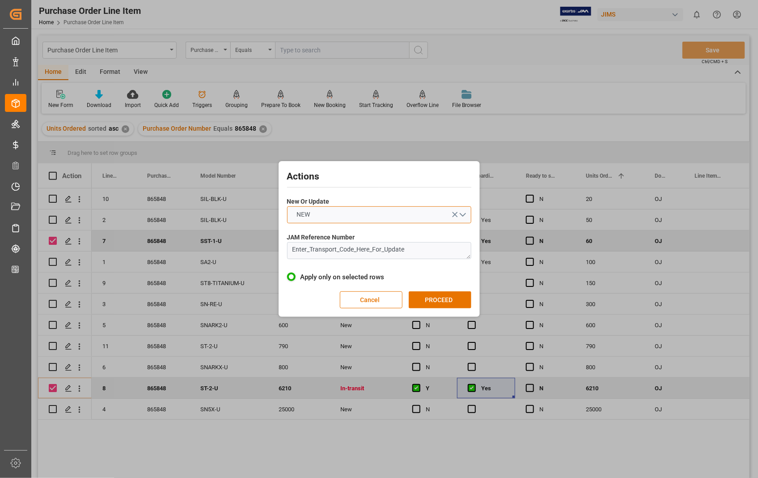
click at [465, 212] on button "NEW" at bounding box center [379, 214] width 184 height 17
click at [321, 236] on div "UPDATE" at bounding box center [379, 235] width 183 height 19
drag, startPoint x: 409, startPoint y: 249, endPoint x: 288, endPoint y: 250, distance: 121.7
click at [288, 250] on textarea "Enter_Transport_Code_Here_For_Update" at bounding box center [379, 250] width 184 height 17
paste textarea "22-9933-[GEOGRAPHIC_DATA]"
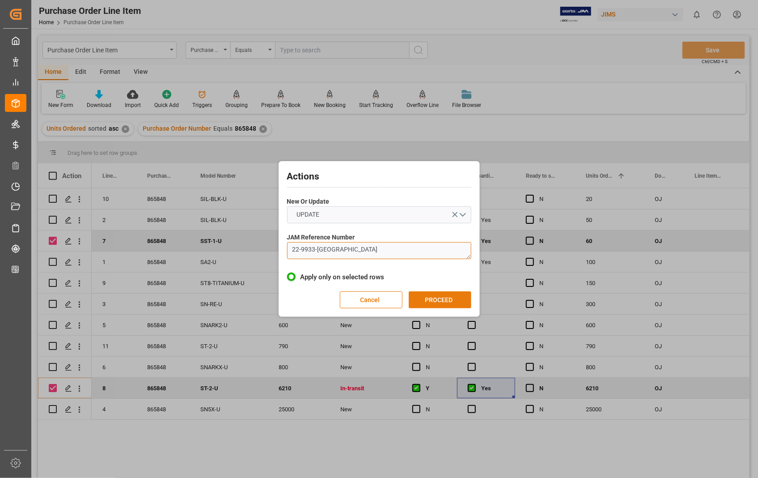
type textarea "22-9933-[GEOGRAPHIC_DATA]"
click at [434, 298] on button "PROCEED" at bounding box center [440, 299] width 63 height 17
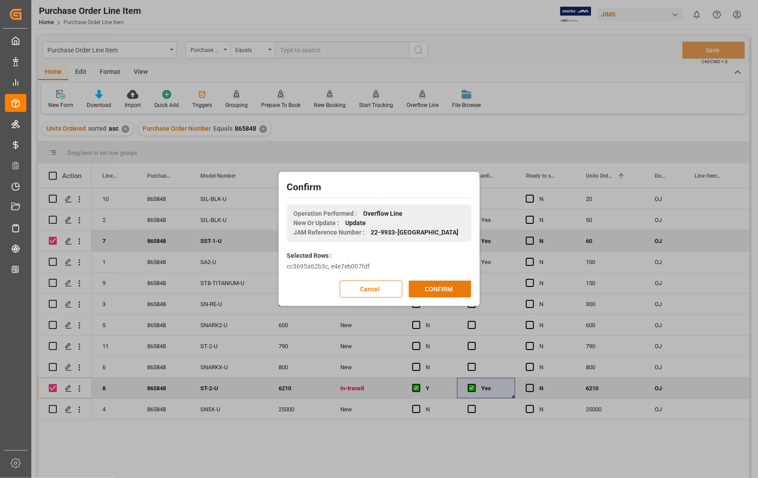
click at [442, 289] on button "CONFIRM" at bounding box center [440, 288] width 63 height 17
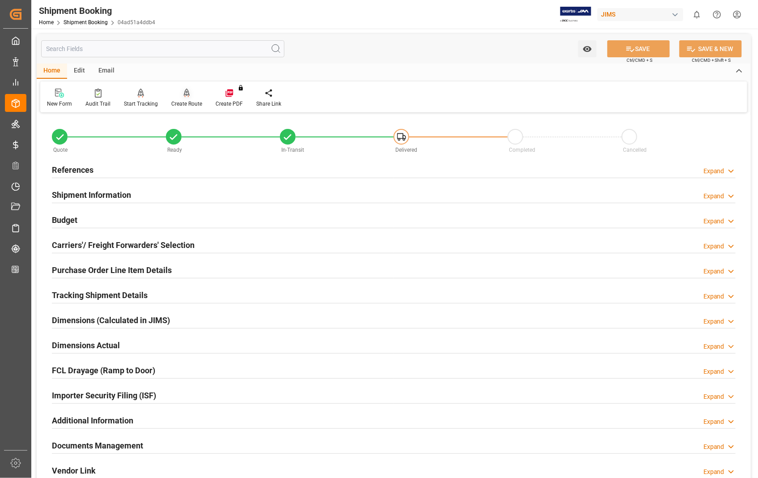
click at [188, 99] on div "Create Route" at bounding box center [187, 98] width 44 height 20
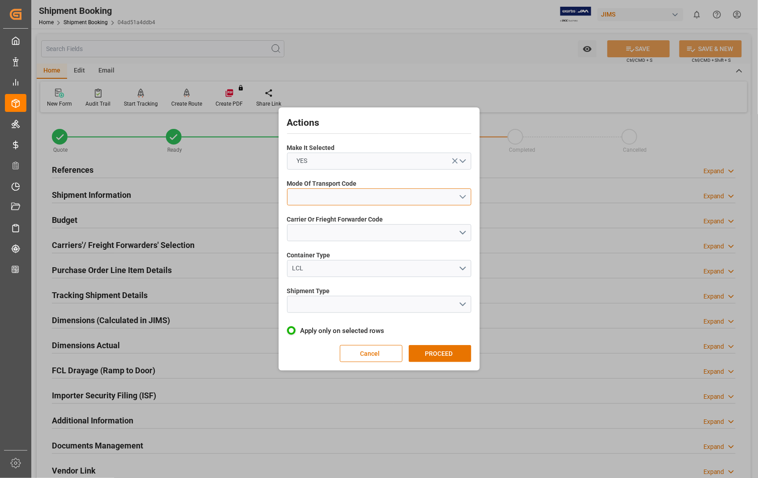
click at [460, 195] on button "open menu" at bounding box center [379, 196] width 184 height 17
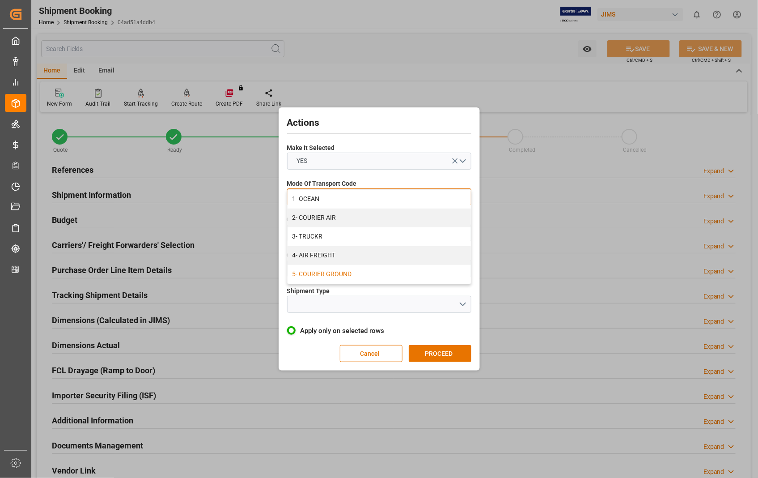
click at [342, 275] on div "5- COURIER GROUND" at bounding box center [379, 274] width 183 height 19
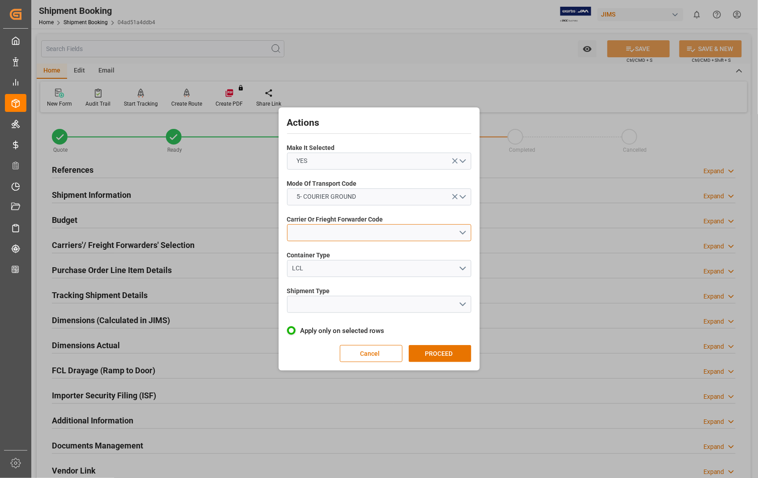
click at [464, 231] on button "open menu" at bounding box center [379, 232] width 184 height 17
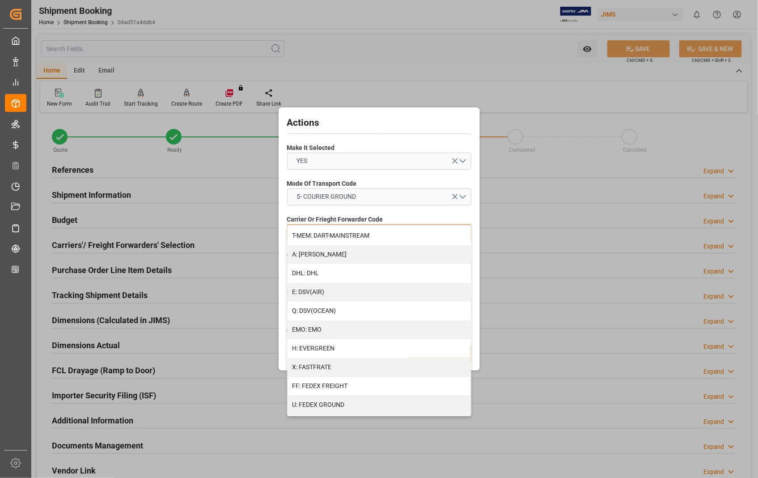
scroll to position [149, 0]
click at [352, 368] on div "U: FEDEX GROUND" at bounding box center [379, 367] width 183 height 19
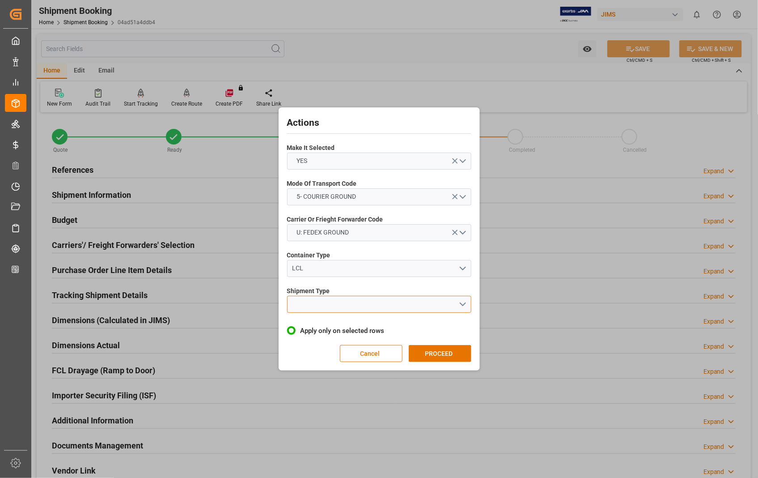
click at [464, 305] on button "open menu" at bounding box center [379, 304] width 184 height 17
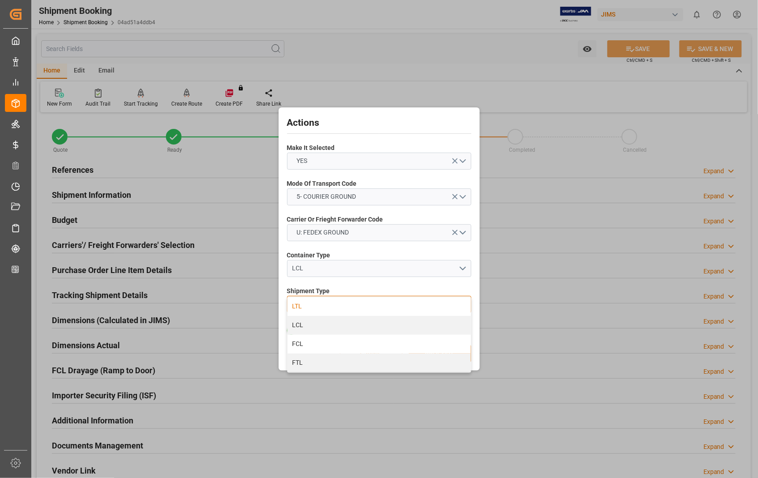
click at [322, 306] on div "LTL" at bounding box center [379, 306] width 183 height 19
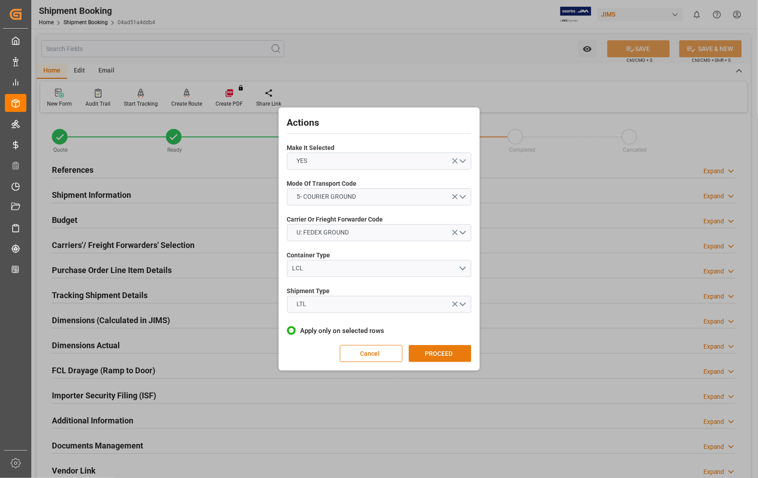
click at [441, 351] on button "PROCEED" at bounding box center [440, 353] width 63 height 17
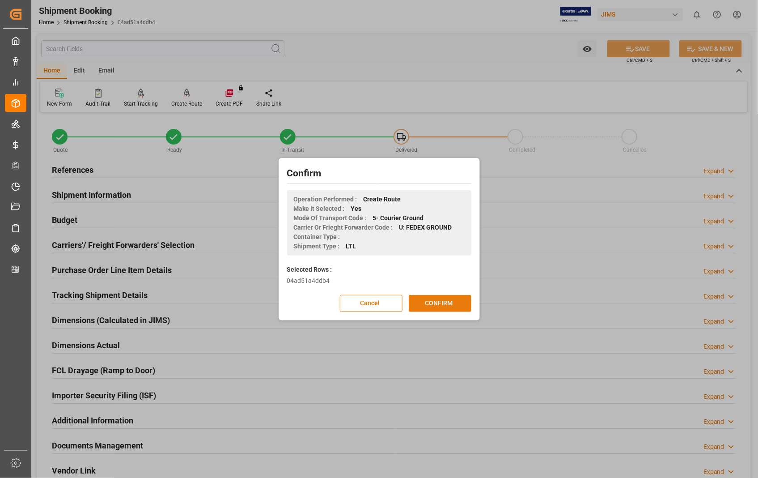
click at [431, 306] on button "CONFIRM" at bounding box center [440, 303] width 63 height 17
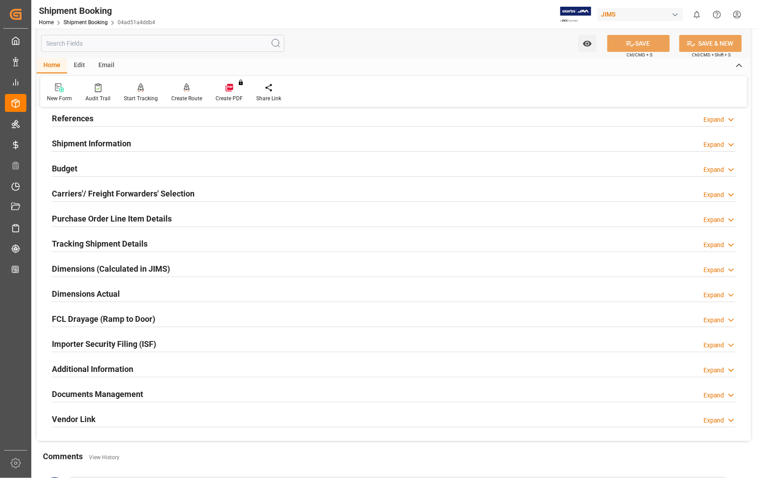
scroll to position [50, 0]
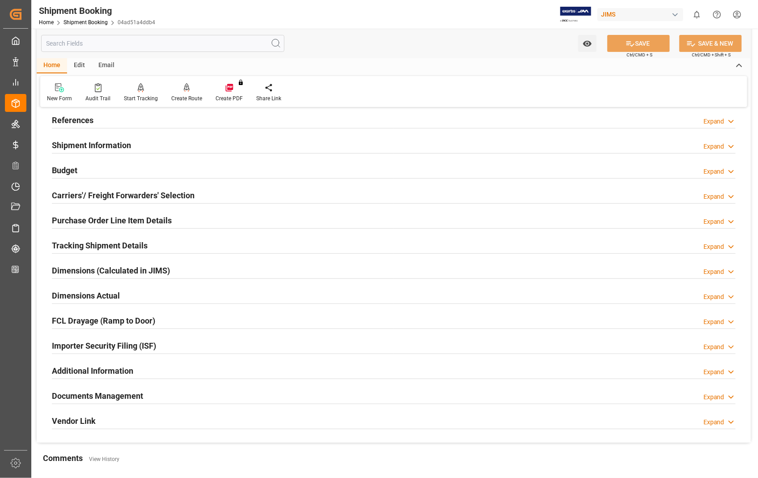
click at [121, 222] on h2 "Purchase Order Line Item Details" at bounding box center [112, 220] width 120 height 12
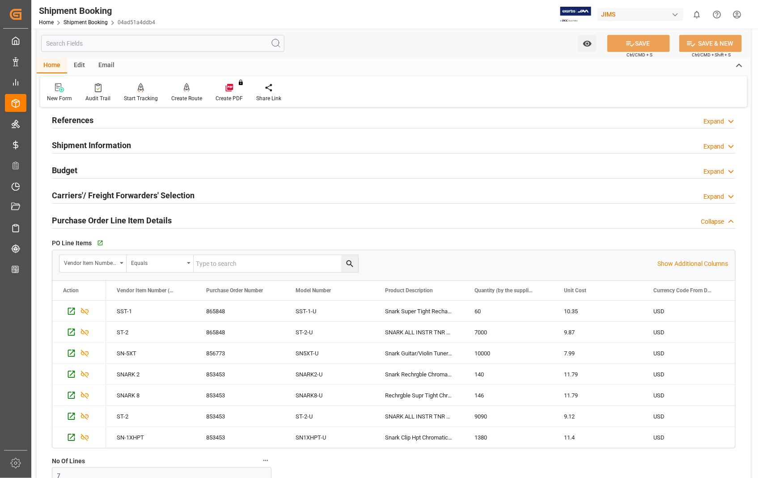
click at [90, 222] on h2 "Purchase Order Line Item Details" at bounding box center [112, 220] width 120 height 12
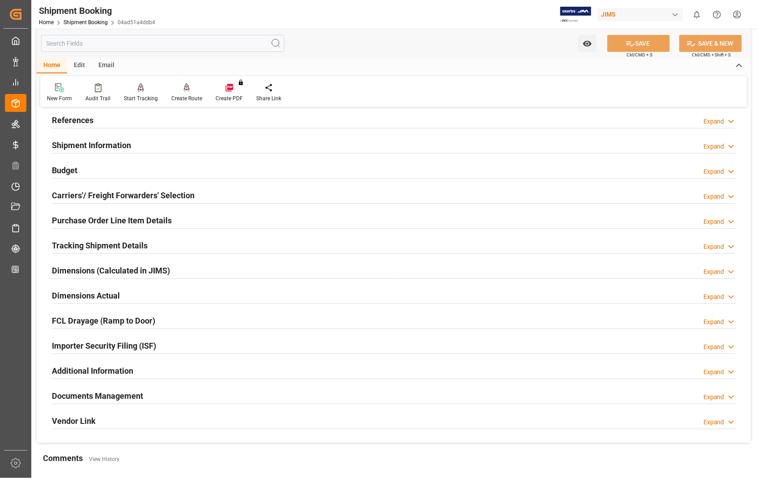
click at [108, 297] on h2 "Dimensions Actual" at bounding box center [86, 295] width 68 height 12
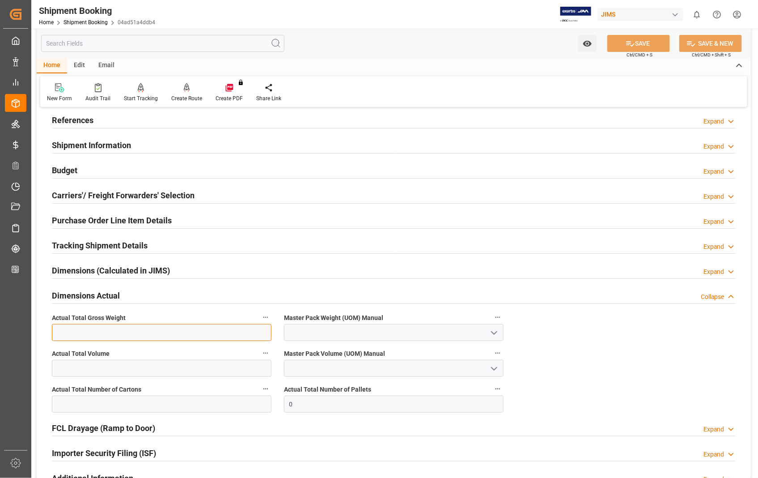
click at [127, 333] on input "text" at bounding box center [162, 332] width 220 height 17
type input "4350"
click at [495, 333] on polyline "open menu" at bounding box center [494, 332] width 5 height 3
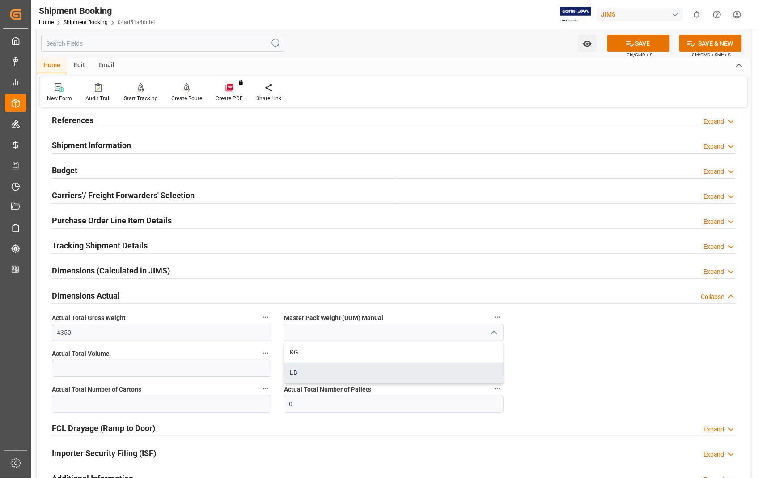
click at [321, 375] on div "LB" at bounding box center [393, 372] width 219 height 20
type input "LB"
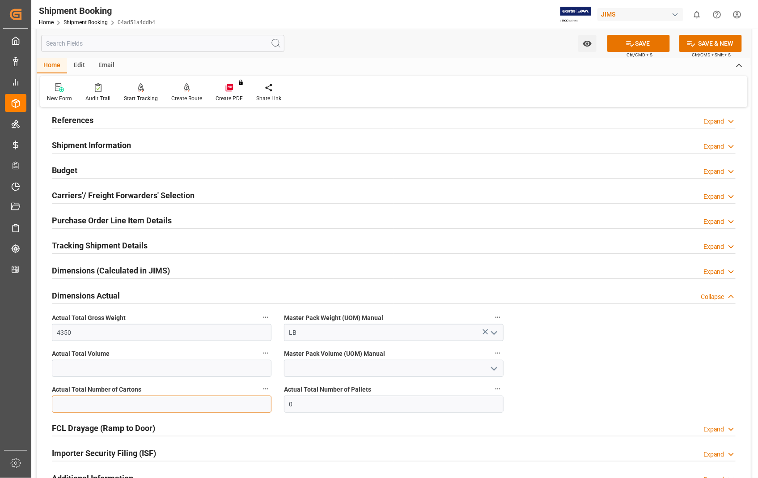
click at [189, 408] on input "text" at bounding box center [162, 403] width 220 height 17
click at [331, 406] on input "0" at bounding box center [394, 403] width 220 height 17
type input "5"
click at [128, 409] on input "text" at bounding box center [162, 403] width 220 height 17
type input "431"
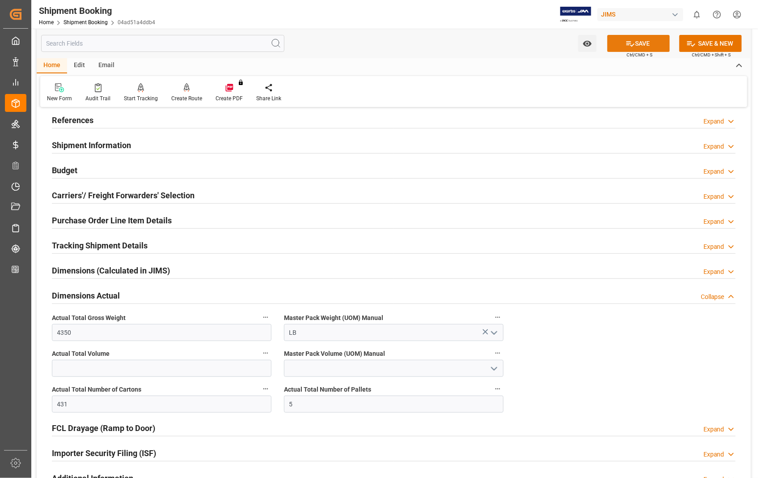
click at [649, 45] on button "SAVE" at bounding box center [638, 43] width 63 height 17
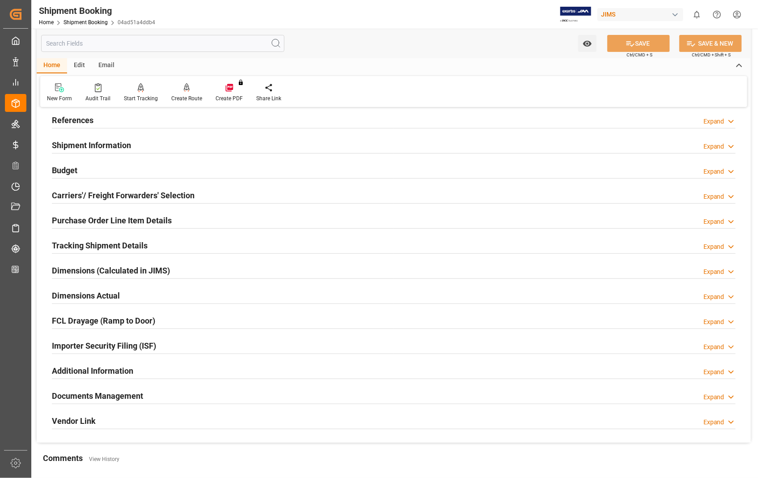
click at [101, 394] on h2 "Documents Management" at bounding box center [97, 396] width 91 height 12
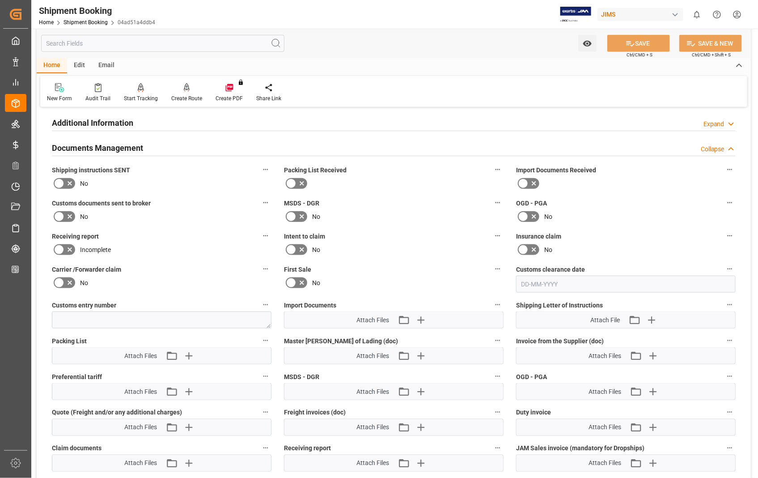
scroll to position [298, 0]
click at [653, 353] on icon "button" at bounding box center [653, 355] width 8 height 8
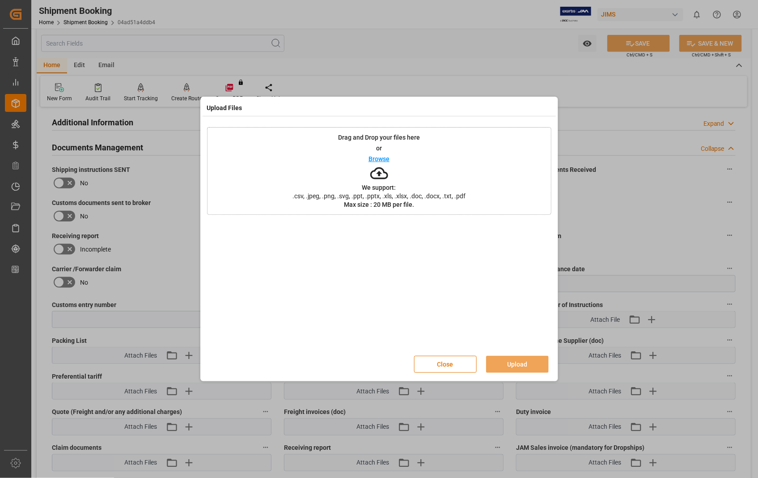
click at [373, 157] on p "Browse" at bounding box center [379, 159] width 21 height 6
click at [515, 365] on button "Upload" at bounding box center [517, 364] width 63 height 17
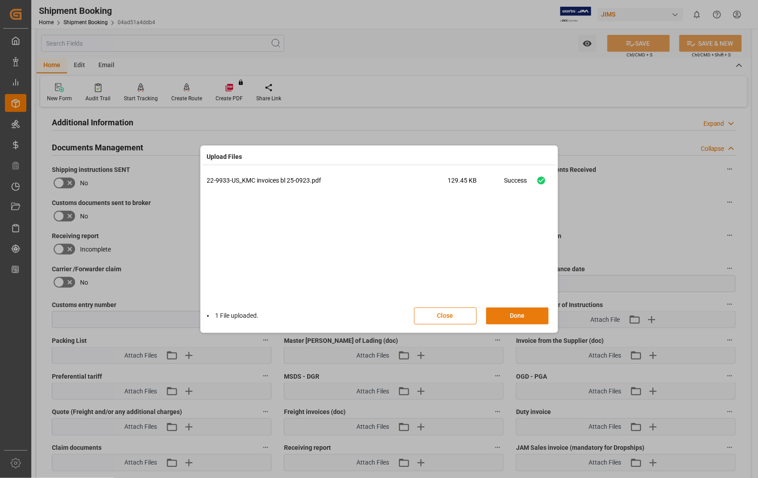
click at [517, 312] on button "Done" at bounding box center [517, 315] width 63 height 17
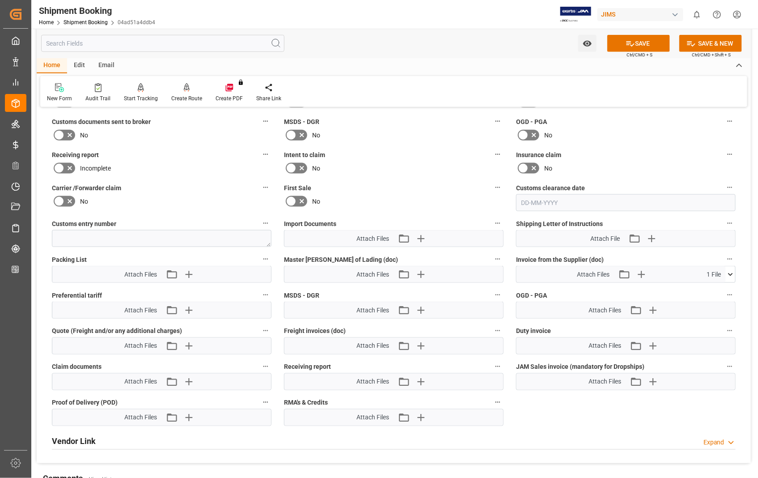
scroll to position [447, 0]
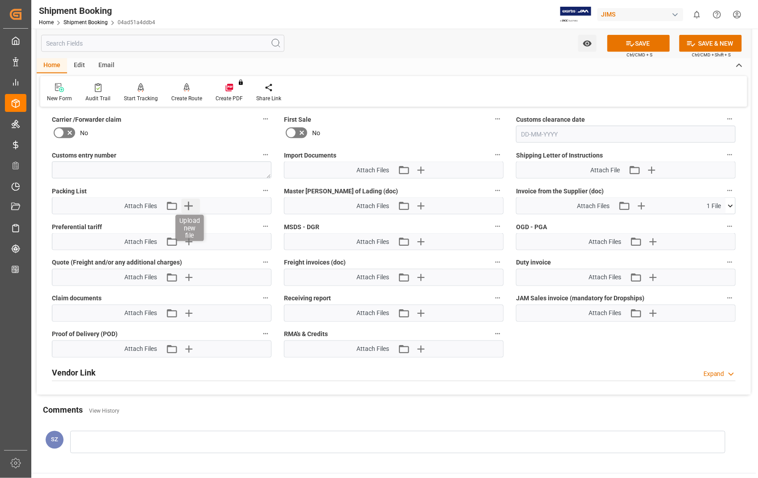
click at [188, 205] on icon "button" at bounding box center [189, 206] width 14 height 14
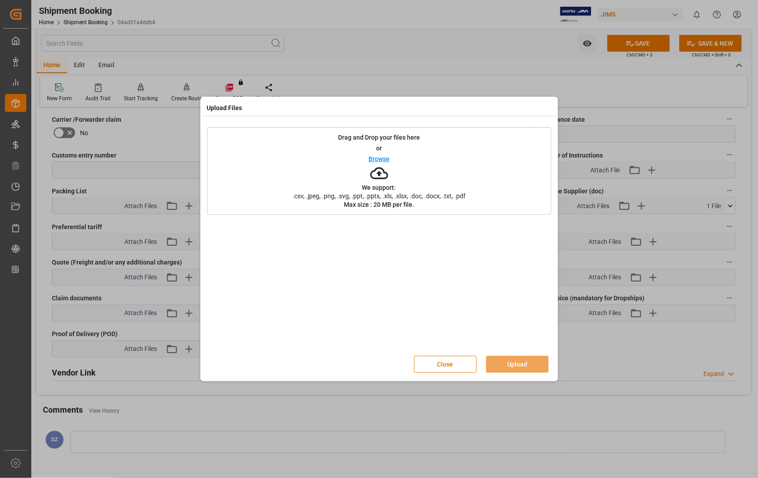
click at [376, 157] on p "Browse" at bounding box center [379, 159] width 21 height 6
click at [516, 365] on button "Upload" at bounding box center [517, 364] width 63 height 17
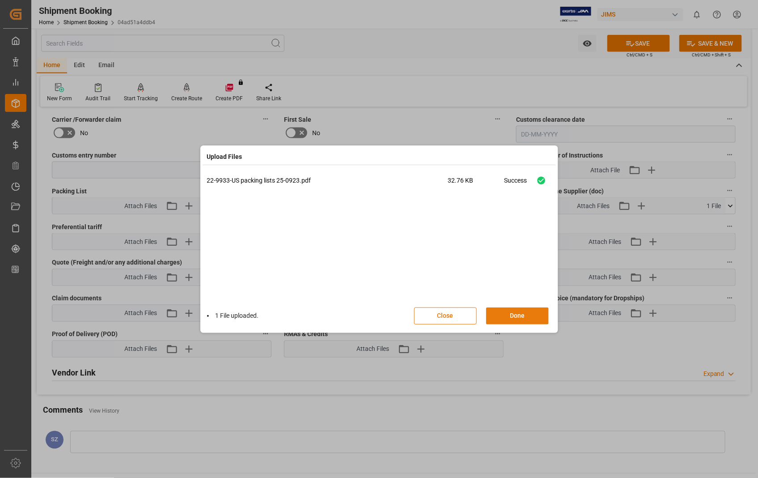
click at [517, 314] on button "Done" at bounding box center [517, 315] width 63 height 17
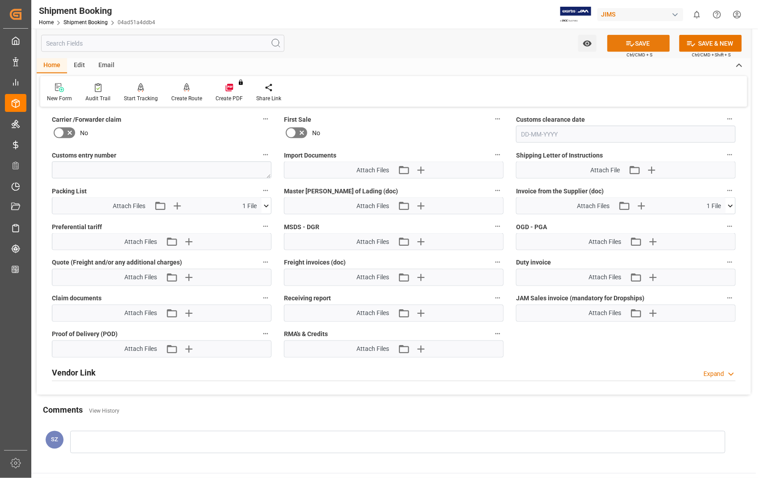
click at [641, 41] on button "SAVE" at bounding box center [638, 43] width 63 height 17
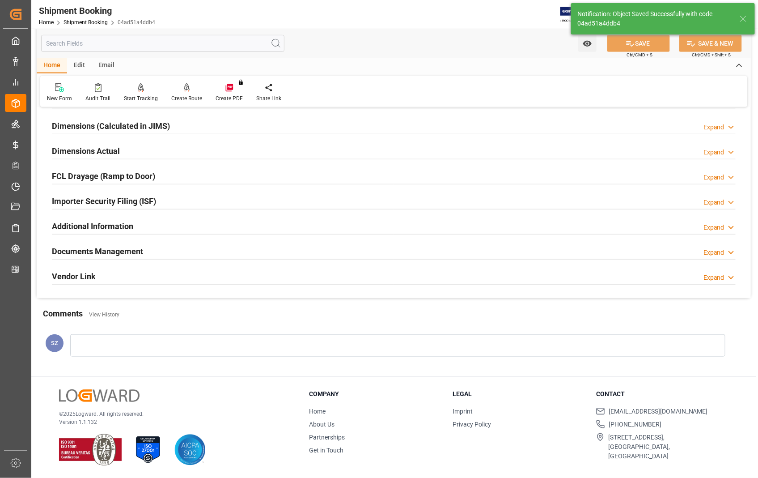
scroll to position [99, 0]
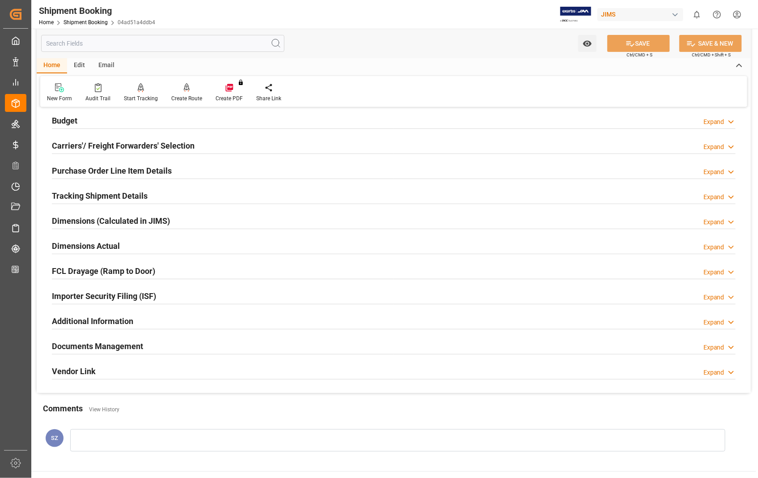
click at [109, 344] on h2 "Documents Management" at bounding box center [97, 346] width 91 height 12
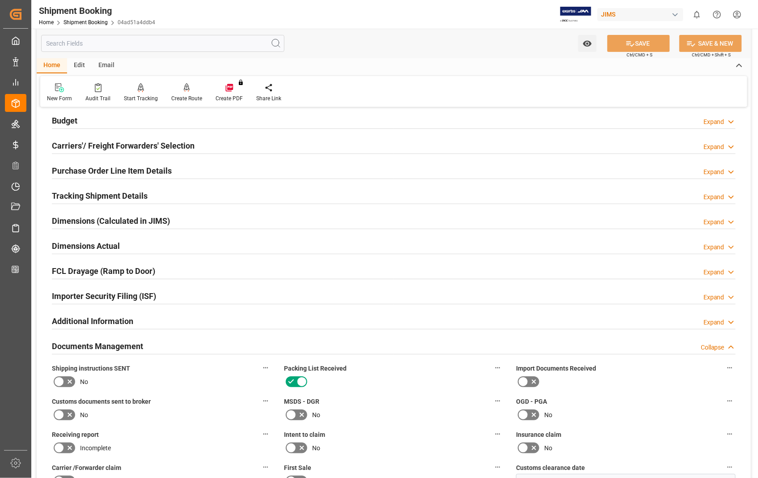
scroll to position [447, 0]
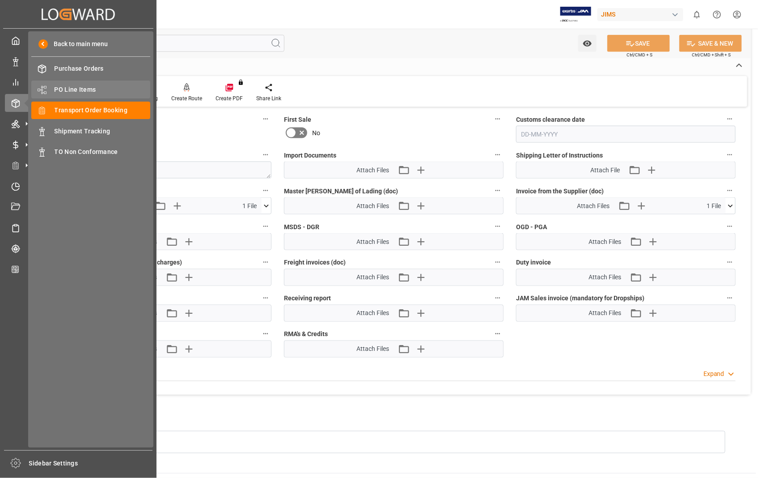
click at [85, 88] on span "PO Line Items" at bounding box center [103, 89] width 96 height 9
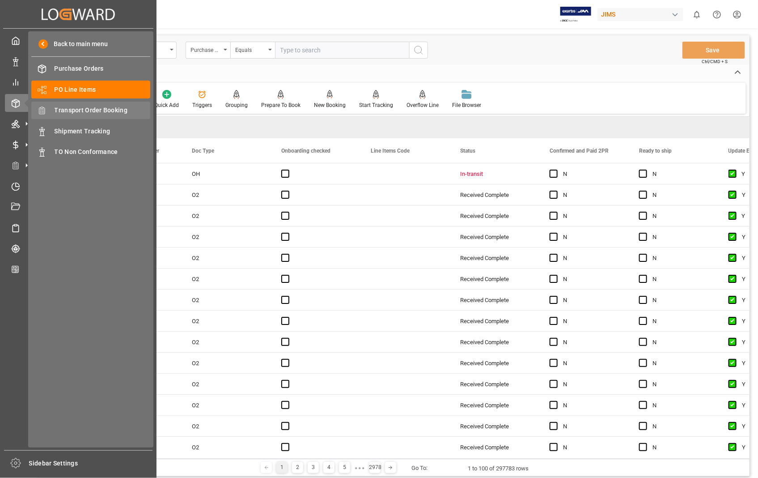
click at [85, 106] on span "Transport Order Booking" at bounding box center [103, 110] width 96 height 9
